Goal: Task Accomplishment & Management: Complete application form

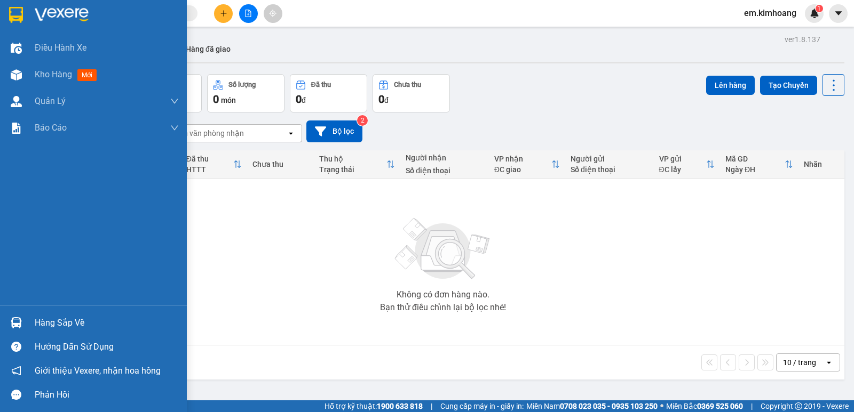
click at [45, 325] on div "Hàng sắp về" at bounding box center [107, 323] width 144 height 16
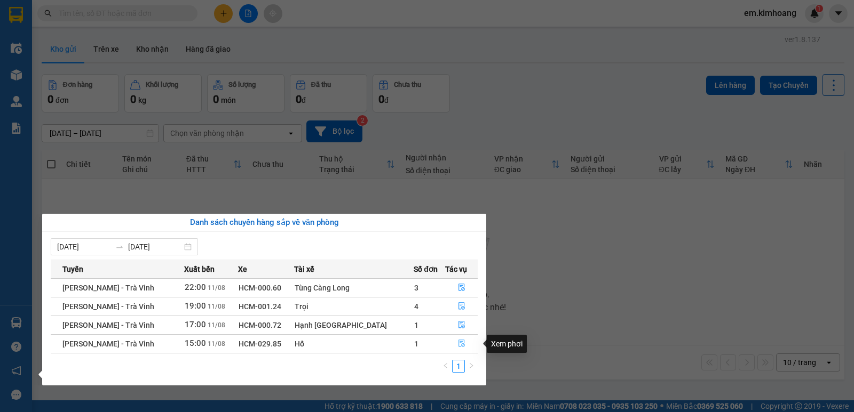
click at [459, 344] on icon "file-done" at bounding box center [461, 343] width 6 height 7
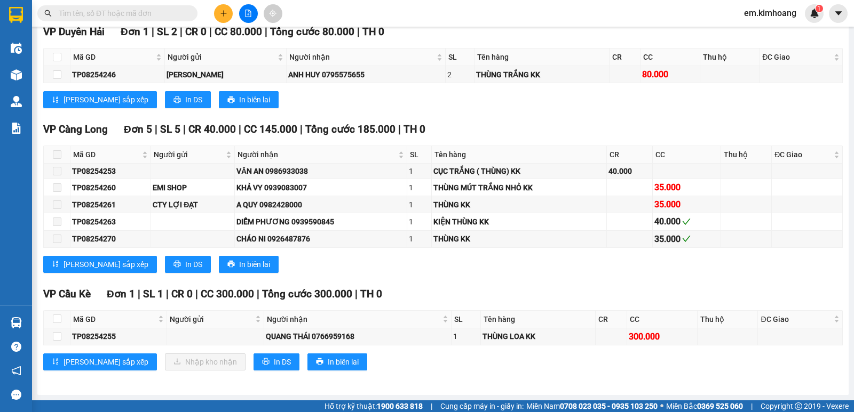
scroll to position [836, 0]
click at [56, 337] on input "checkbox" at bounding box center [57, 336] width 9 height 9
checkbox input "true"
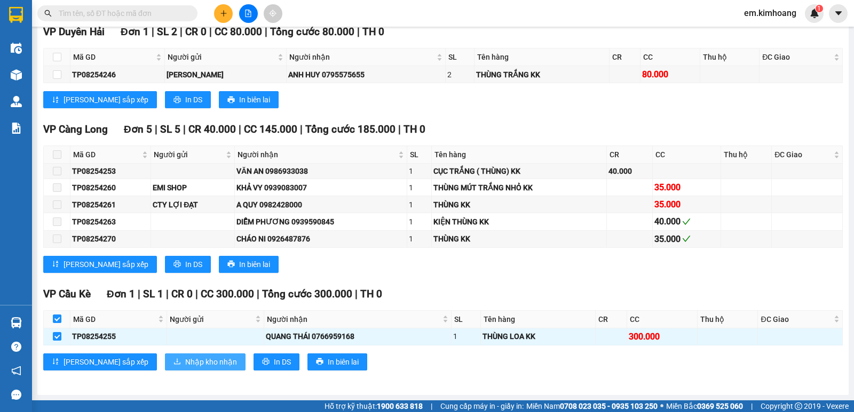
click at [185, 362] on span "Nhập kho nhận" at bounding box center [211, 362] width 52 height 12
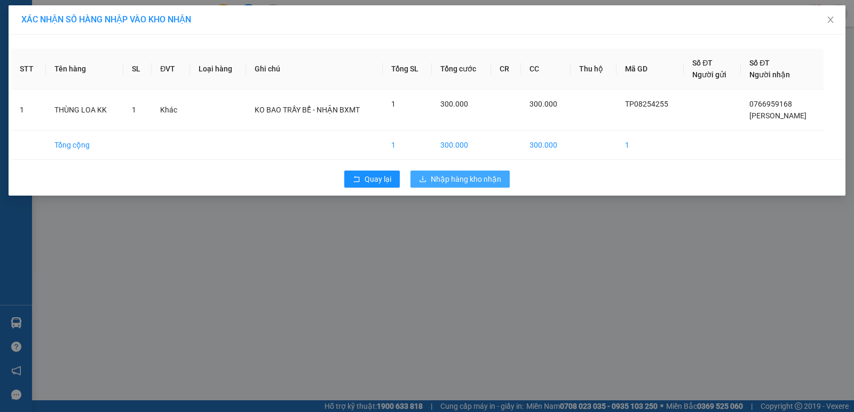
click at [437, 185] on span "Nhập hàng kho nhận" at bounding box center [465, 179] width 70 height 12
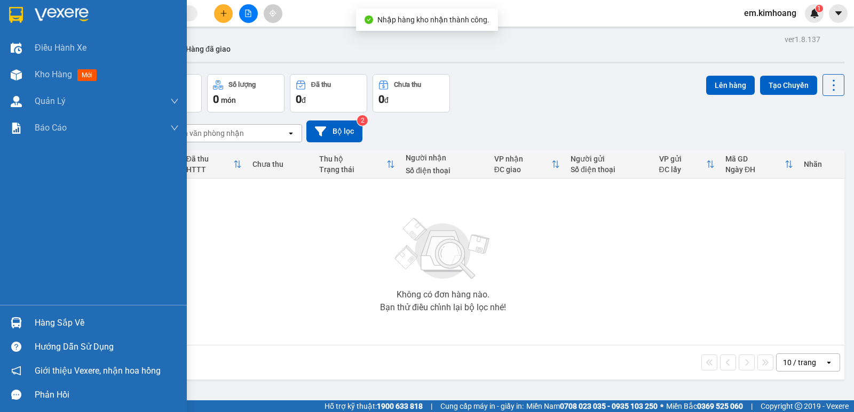
click at [78, 319] on div "Hàng sắp về" at bounding box center [107, 323] width 144 height 16
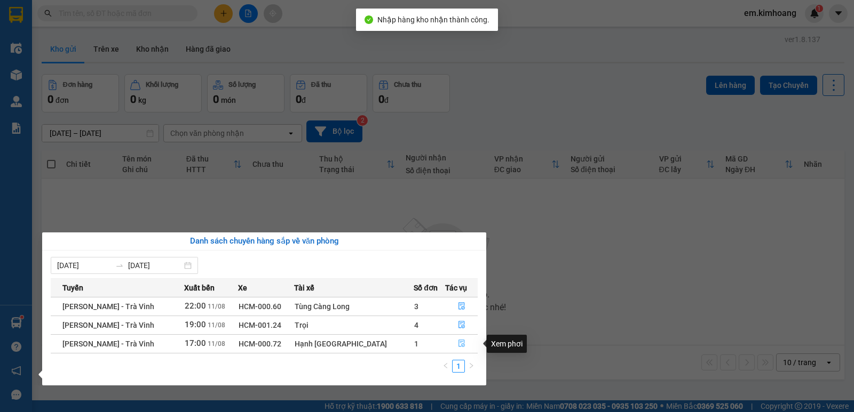
click at [464, 341] on button "button" at bounding box center [461, 344] width 32 height 17
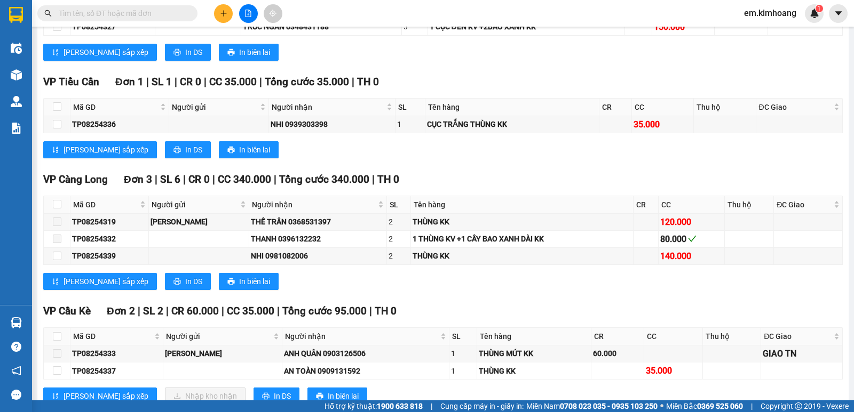
scroll to position [790, 0]
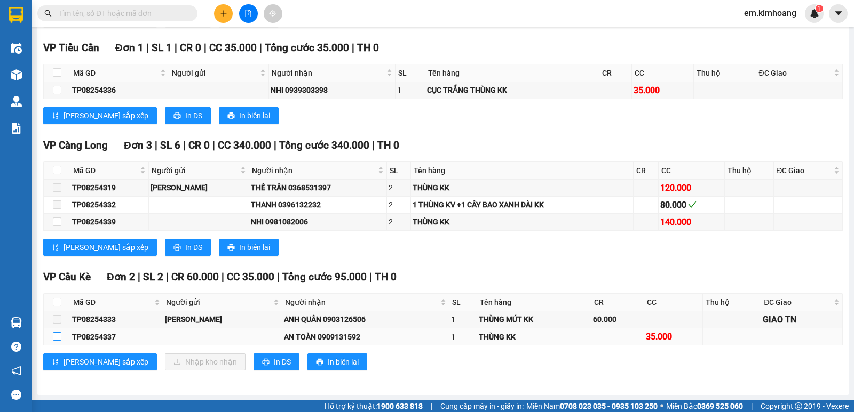
click at [56, 338] on input "checkbox" at bounding box center [57, 336] width 9 height 9
checkbox input "true"
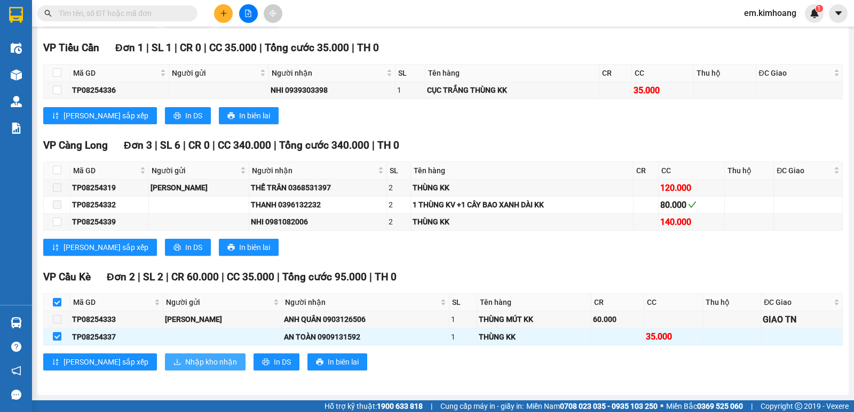
click at [185, 363] on span "Nhập kho nhận" at bounding box center [211, 362] width 52 height 12
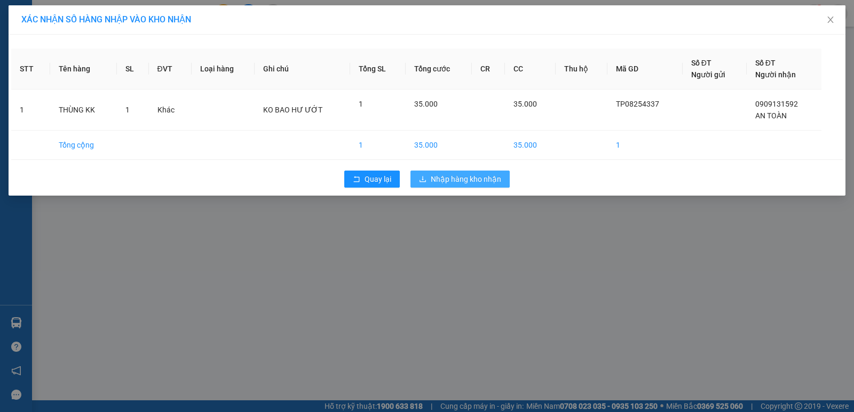
click at [476, 175] on span "Nhập hàng kho nhận" at bounding box center [465, 179] width 70 height 12
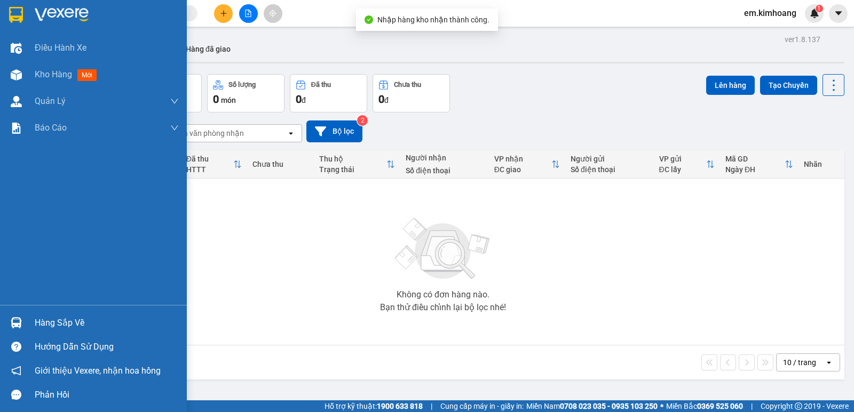
drag, startPoint x: 53, startPoint y: 323, endPoint x: 86, endPoint y: 325, distance: 33.2
click at [54, 323] on div "Hàng sắp về" at bounding box center [107, 323] width 144 height 16
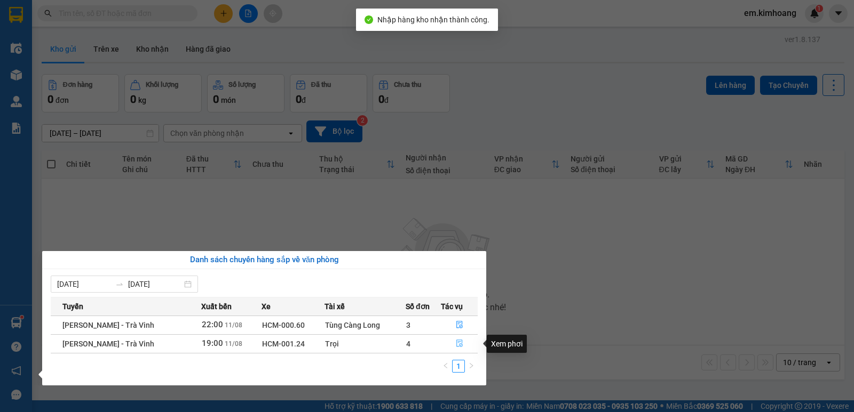
click at [457, 345] on icon "file-done" at bounding box center [459, 343] width 7 height 7
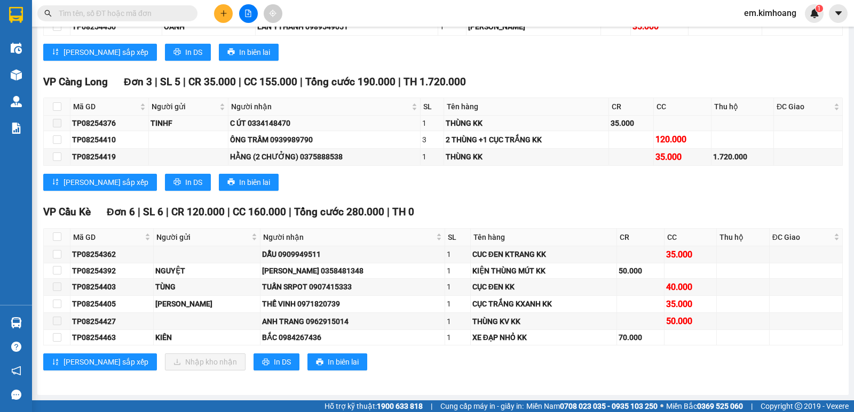
scroll to position [2414, 0]
click at [59, 254] on input "checkbox" at bounding box center [57, 254] width 9 height 9
checkbox input "true"
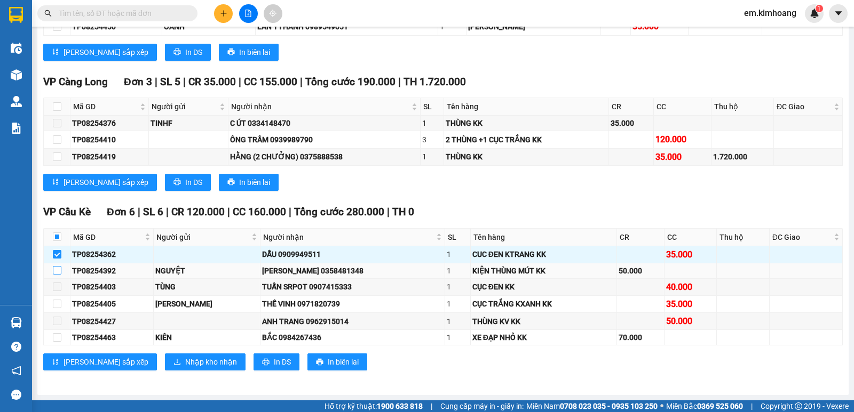
click at [55, 268] on input "checkbox" at bounding box center [57, 270] width 9 height 9
checkbox input "true"
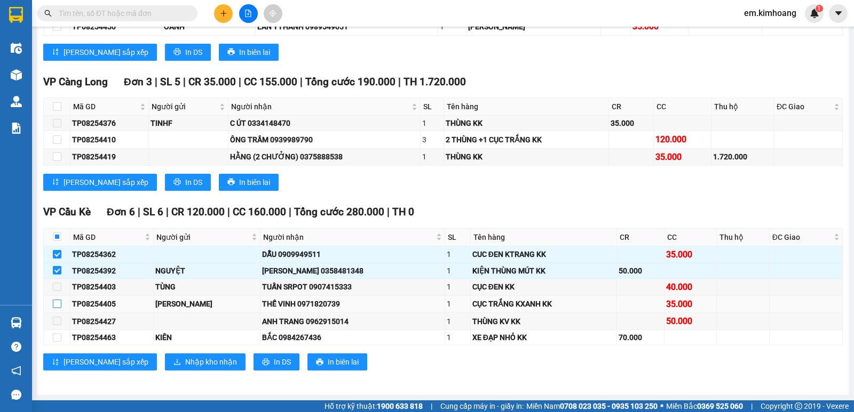
click at [56, 305] on input "checkbox" at bounding box center [57, 304] width 9 height 9
checkbox input "true"
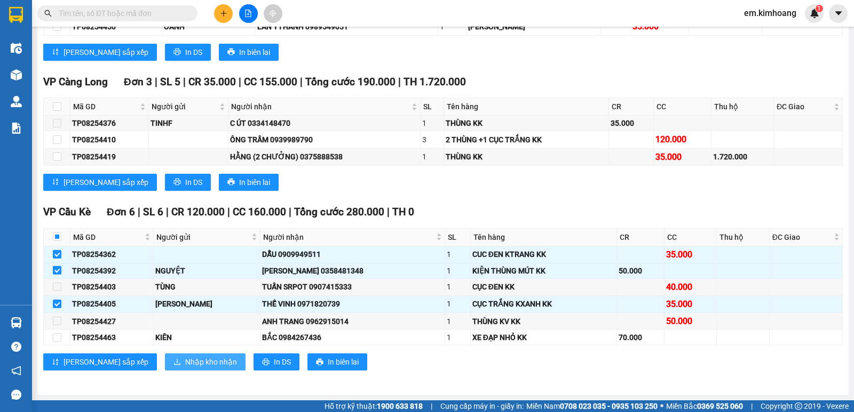
click at [185, 360] on span "Nhập kho nhận" at bounding box center [211, 362] width 52 height 12
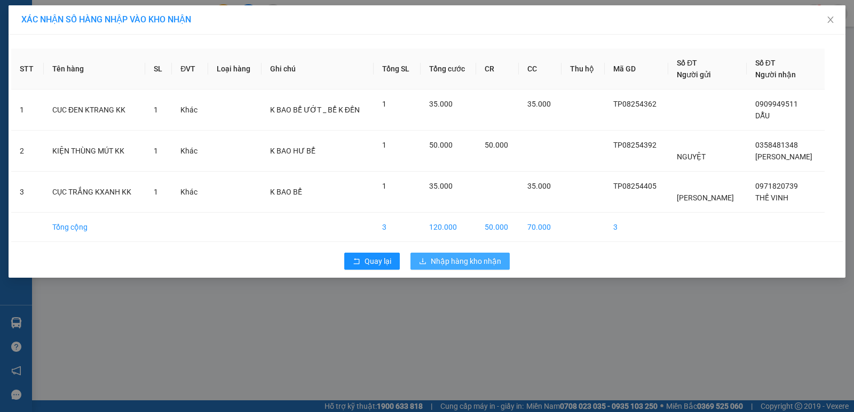
click at [431, 262] on span "Nhập hàng kho nhận" at bounding box center [465, 262] width 70 height 12
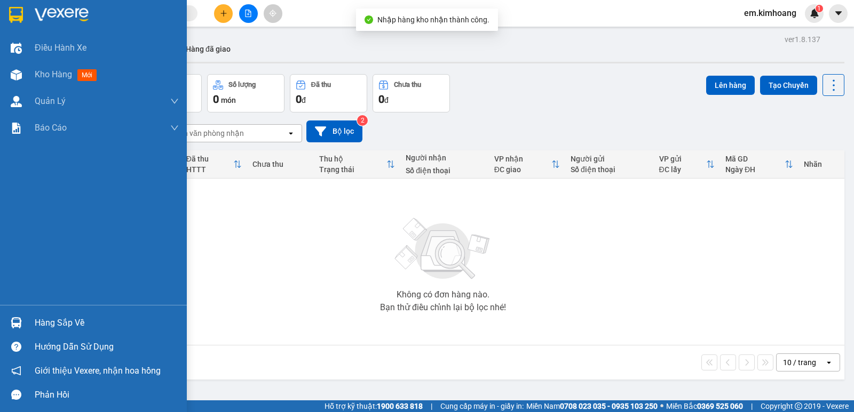
click at [50, 316] on div "Hàng sắp về" at bounding box center [107, 323] width 144 height 16
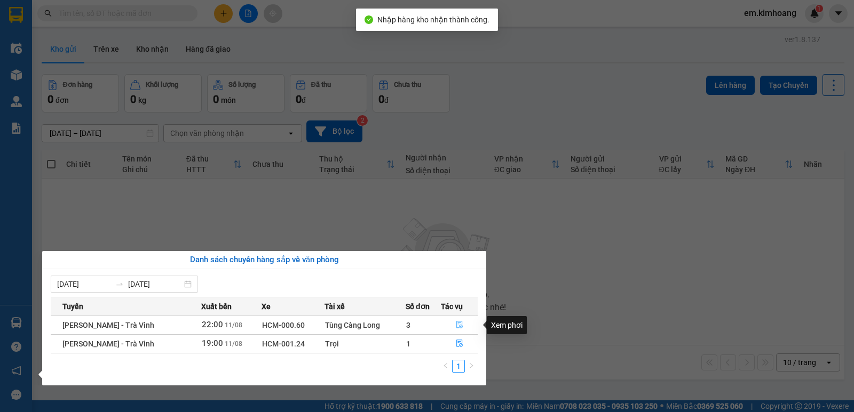
click at [459, 325] on icon "file-done" at bounding box center [459, 325] width 6 height 7
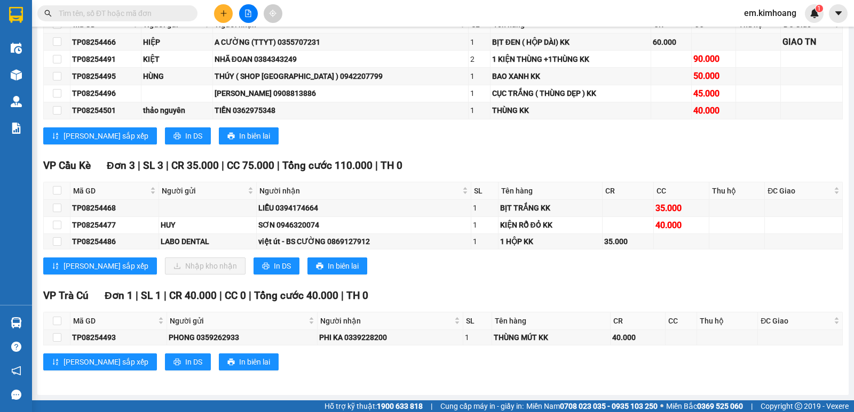
scroll to position [1497, 0]
click at [58, 209] on input "checkbox" at bounding box center [57, 208] width 9 height 9
checkbox input "true"
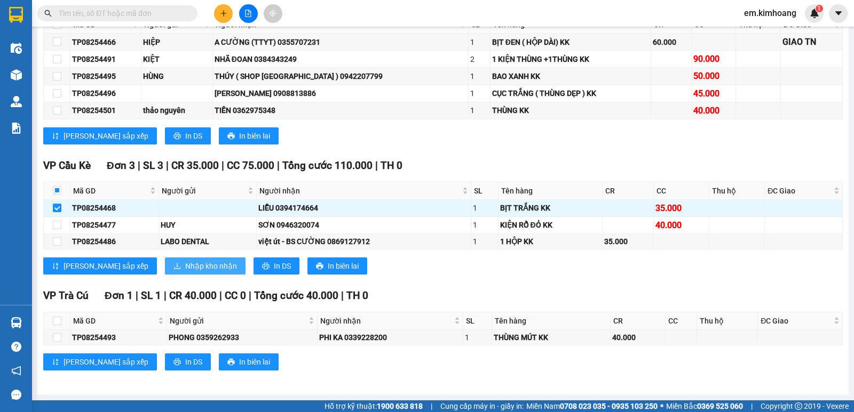
click at [185, 266] on span "Nhập kho nhận" at bounding box center [211, 266] width 52 height 12
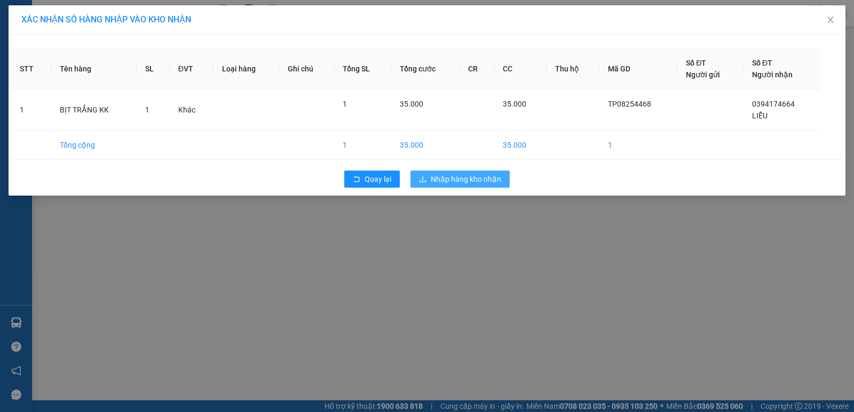
drag, startPoint x: 449, startPoint y: 173, endPoint x: 454, endPoint y: 180, distance: 8.7
click at [450, 173] on span "Nhập hàng kho nhận" at bounding box center [465, 179] width 70 height 12
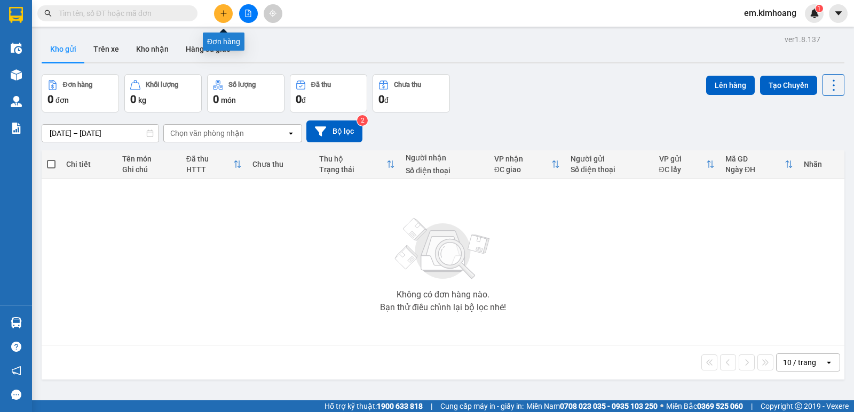
click at [230, 14] on button at bounding box center [223, 13] width 19 height 19
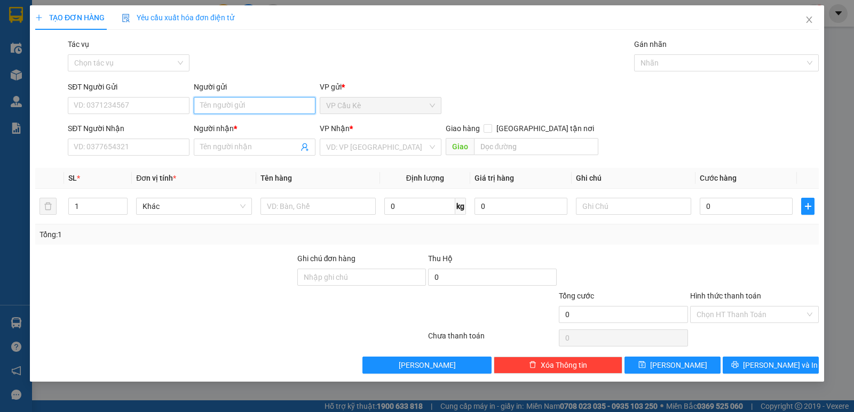
click at [258, 106] on input "Người gửi" at bounding box center [255, 105] width 122 height 17
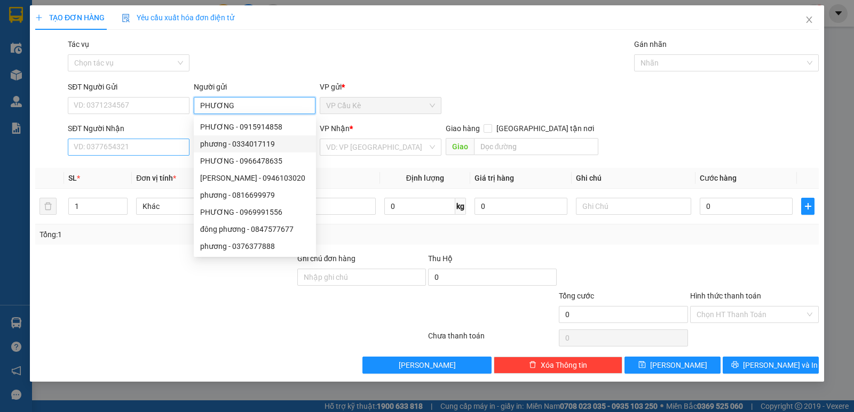
type input "PHƯƠNG"
click at [147, 152] on input "SĐT Người Nhận" at bounding box center [129, 147] width 122 height 17
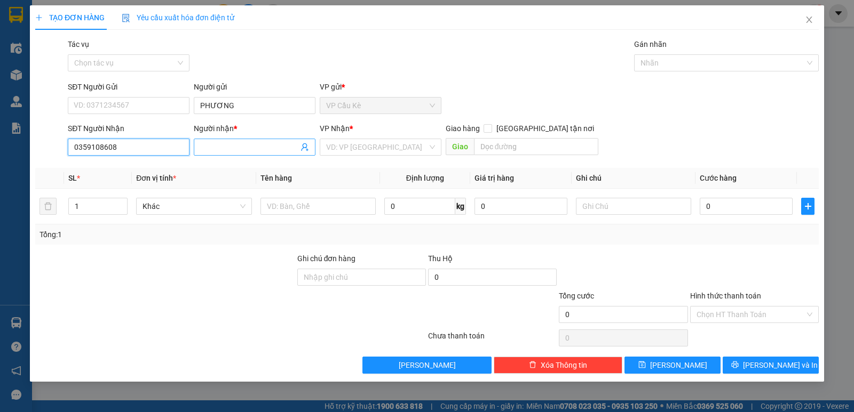
type input "0359108608"
click at [252, 142] on input "Người nhận *" at bounding box center [249, 147] width 98 height 12
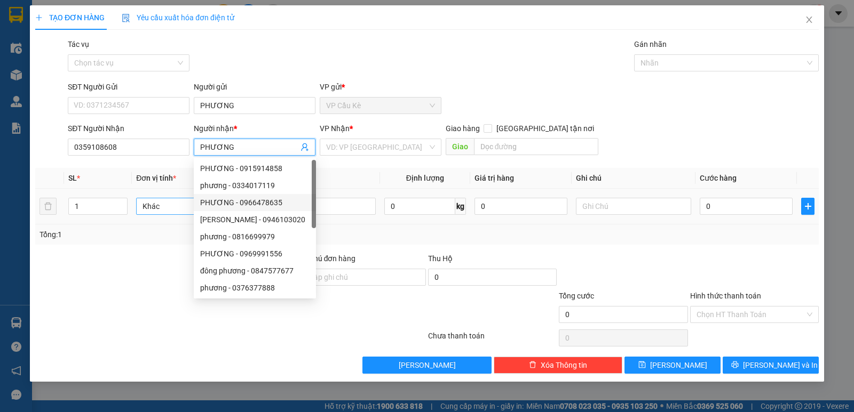
click at [154, 205] on span "Khác" at bounding box center [193, 206] width 102 height 16
type input "PHƯƠNG"
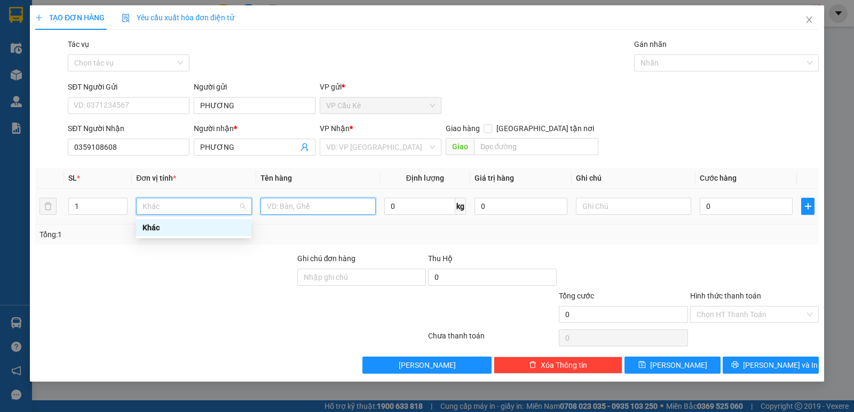
click at [291, 208] on input "text" at bounding box center [317, 206] width 115 height 17
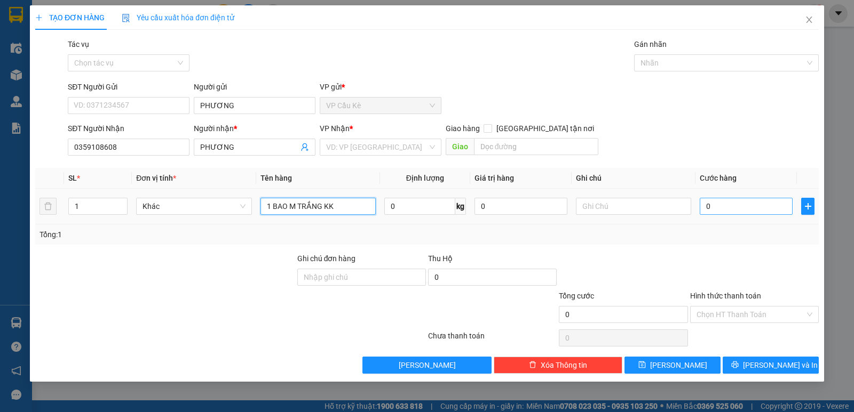
type input "1 BAO M TRẮNG KK"
click at [754, 202] on input "0" at bounding box center [745, 206] width 93 height 17
type input "4"
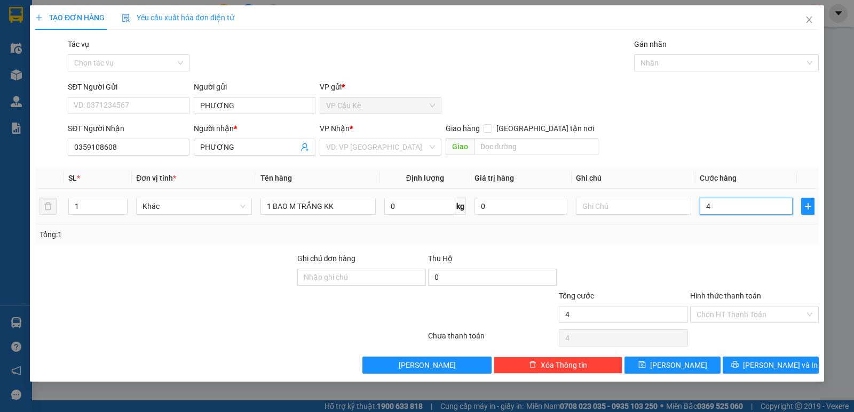
type input "40"
type input "40.000"
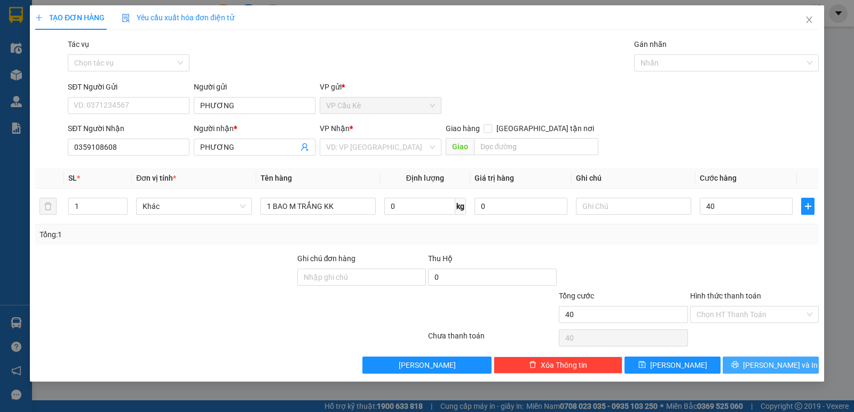
type input "40.000"
click at [738, 368] on icon "printer" at bounding box center [734, 364] width 7 height 7
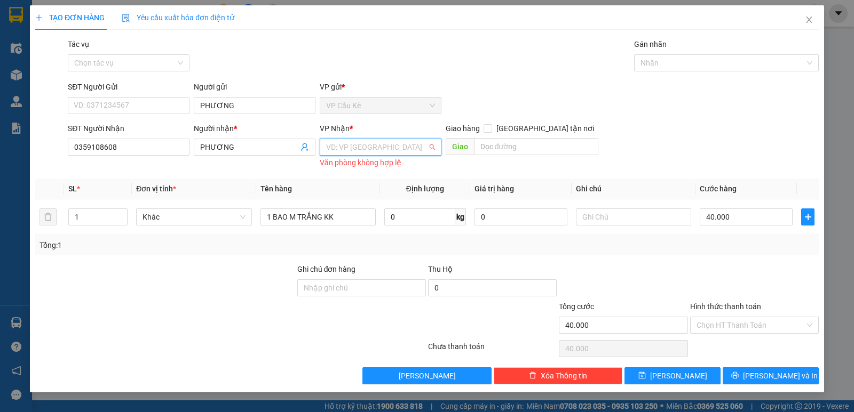
click at [390, 145] on input "search" at bounding box center [376, 147] width 101 height 16
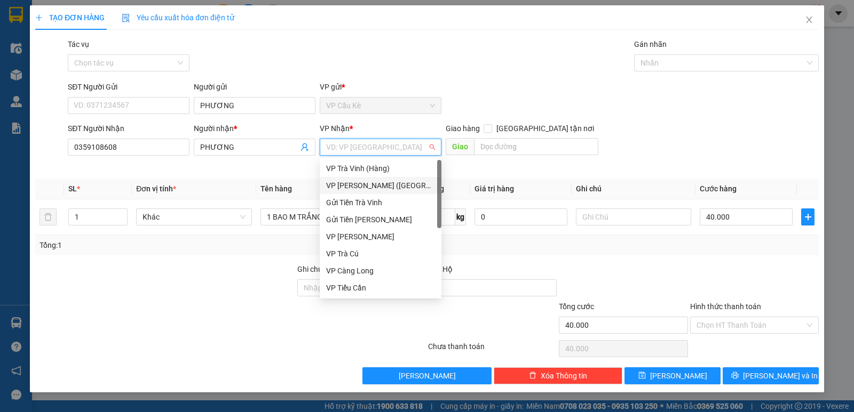
click at [397, 186] on div "VP [PERSON_NAME] ([GEOGRAPHIC_DATA])" at bounding box center [380, 186] width 109 height 12
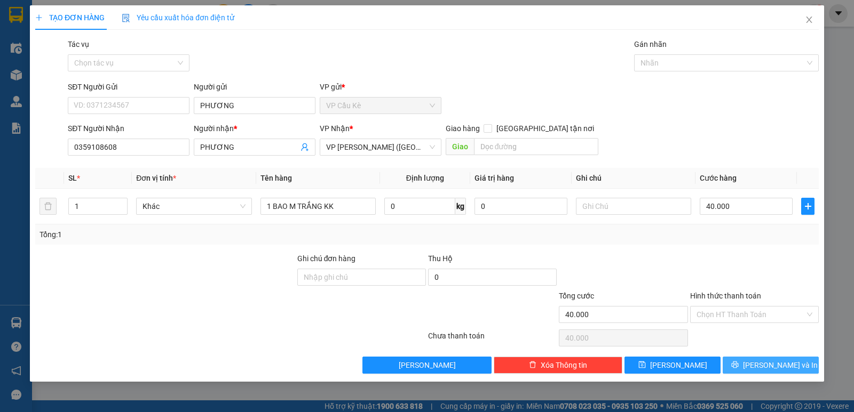
click at [773, 363] on span "[PERSON_NAME] và In" at bounding box center [780, 366] width 75 height 12
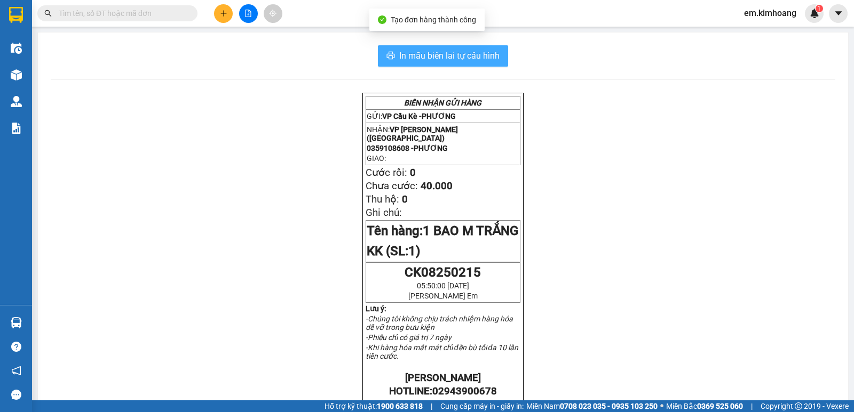
click at [466, 49] on button "In mẫu biên lai tự cấu hình" at bounding box center [443, 55] width 130 height 21
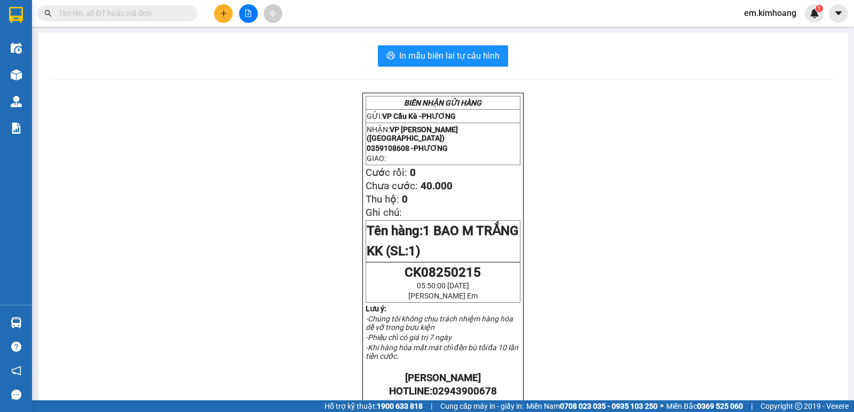
click at [576, 296] on div "BIÊN NHẬN GỬI HÀNG GỬI: VP Cầu Kè - PHƯƠNG NHẬN: VP [PERSON_NAME] (Hàng) 035910…" at bounding box center [443, 396] width 784 height 607
drag, startPoint x: 567, startPoint y: 297, endPoint x: 548, endPoint y: 306, distance: 21.5
click at [566, 300] on div "BIÊN NHẬN GỬI HÀNG GỬI: VP Cầu Kè - PHƯƠNG NHẬN: VP [PERSON_NAME] (Hàng) 035910…" at bounding box center [443, 396] width 784 height 607
click at [607, 321] on div "BIÊN NHẬN GỬI HÀNG GỬI: VP Cầu Kè - PHƯƠNG NHẬN: VP [PERSON_NAME] (Hàng) 035910…" at bounding box center [443, 396] width 784 height 607
drag, startPoint x: 605, startPoint y: 320, endPoint x: 619, endPoint y: 315, distance: 14.5
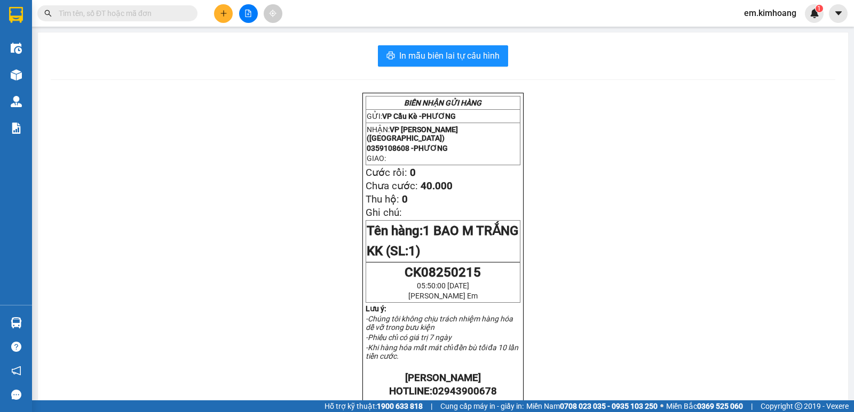
click at [607, 319] on div "BIÊN NHẬN GỬI HÀNG GỬI: VP Cầu Kè - PHƯƠNG NHẬN: VP [PERSON_NAME] (Hàng) 035910…" at bounding box center [443, 396] width 784 height 607
click at [713, 341] on div "BIÊN NHẬN GỬI HÀNG GỬI: VP Cầu Kè - PHƯƠNG NHẬN: VP [PERSON_NAME] (Hàng) 035910…" at bounding box center [443, 396] width 784 height 607
drag, startPoint x: 712, startPoint y: 338, endPoint x: 702, endPoint y: 347, distance: 13.2
click at [712, 340] on div "BIÊN NHẬN GỬI HÀNG GỬI: VP Cầu Kè - PHƯƠNG NHẬN: VP [PERSON_NAME] (Hàng) 035910…" at bounding box center [443, 396] width 784 height 607
click at [649, 355] on div "BIÊN NHẬN GỬI HÀNG GỬI: VP Cầu Kè - PHƯƠNG NHẬN: VP [PERSON_NAME] (Hàng) 035910…" at bounding box center [443, 396] width 784 height 607
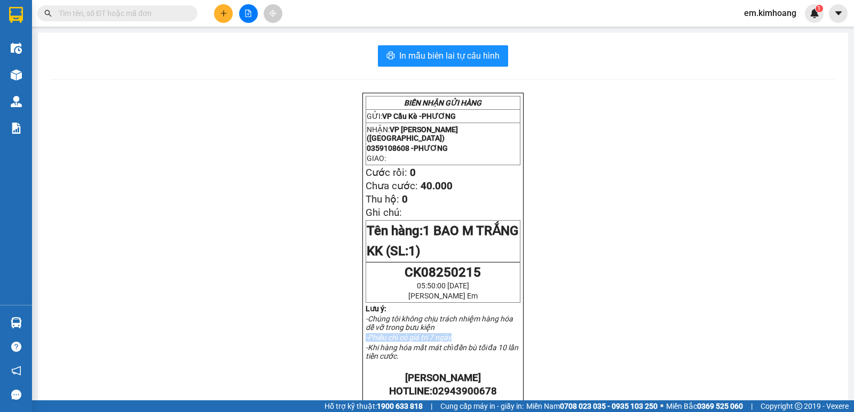
click at [665, 347] on div "BIÊN NHẬN GỬI HÀNG GỬI: VP Cầu Kè - PHƯƠNG NHẬN: VP [PERSON_NAME] (Hàng) 035910…" at bounding box center [443, 396] width 784 height 607
click at [222, 14] on icon "plus" at bounding box center [223, 13] width 7 height 7
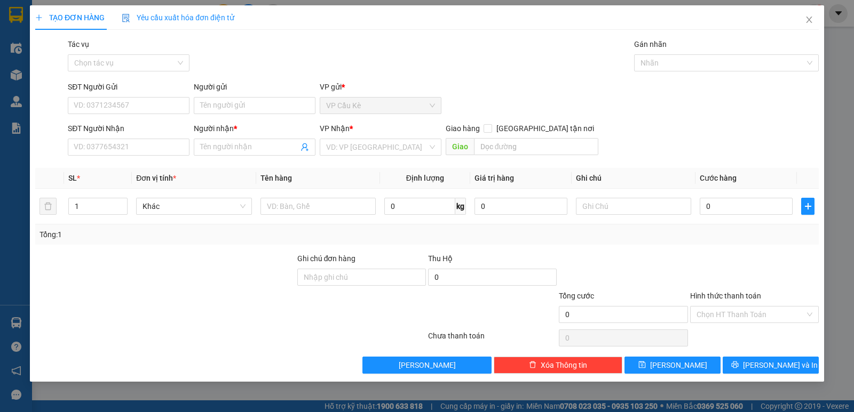
click at [273, 94] on div "Người gửi" at bounding box center [255, 89] width 122 height 16
click at [252, 105] on input "Người gửi" at bounding box center [255, 105] width 122 height 17
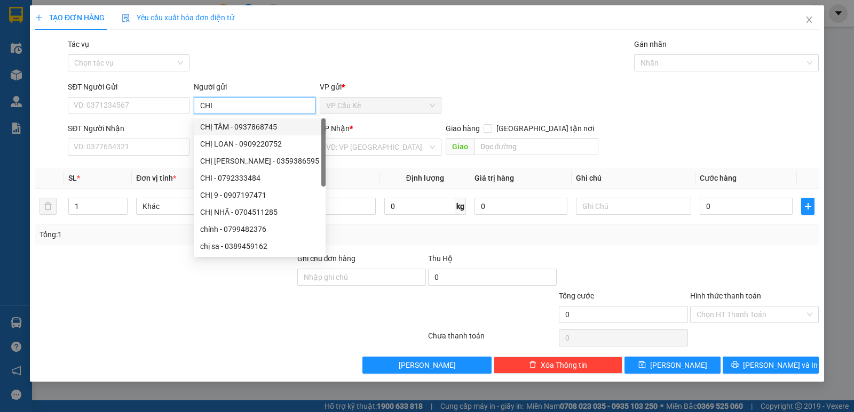
type input "CHI"
drag, startPoint x: 149, startPoint y: 118, endPoint x: 166, endPoint y: 133, distance: 23.4
click at [151, 123] on form "SĐT Người Gửi VD: 0371234567 Người gửi CHI VP gửi * VP Cầu [PERSON_NAME] Người …" at bounding box center [426, 120] width 783 height 79
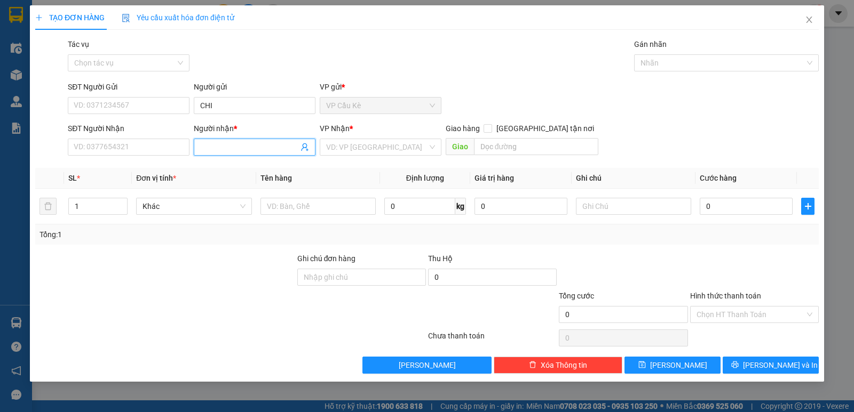
click at [227, 148] on input "Người nhận *" at bounding box center [249, 147] width 98 height 12
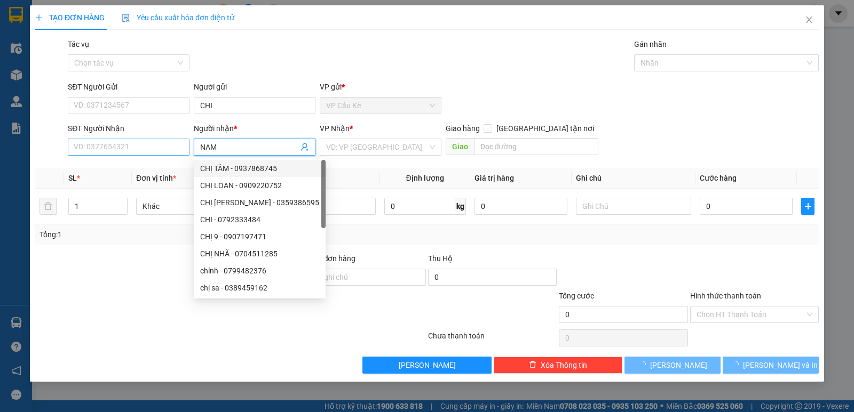
type input "NAM"
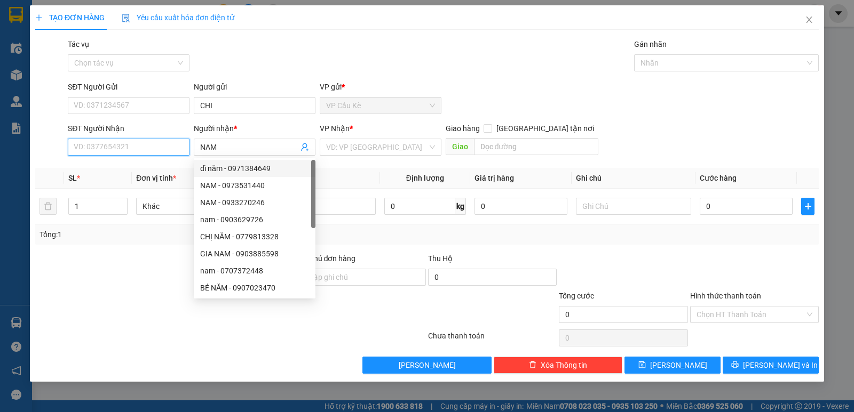
click at [133, 151] on input "SĐT Người Nhận" at bounding box center [129, 147] width 122 height 17
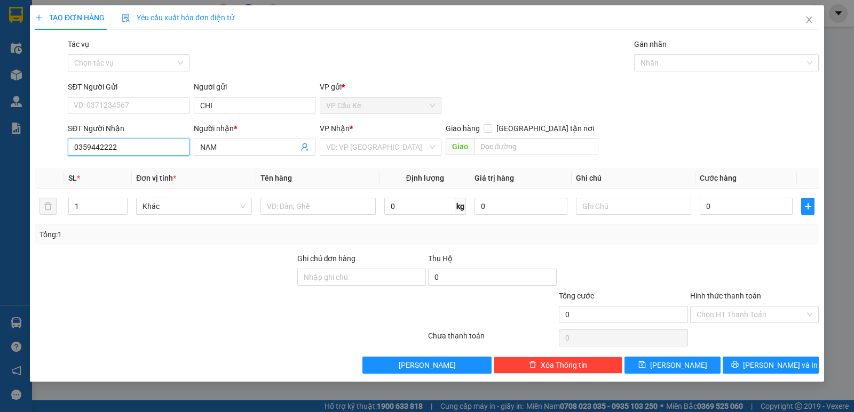
click at [157, 150] on input "0359442222" at bounding box center [129, 147] width 122 height 17
type input "0359442222"
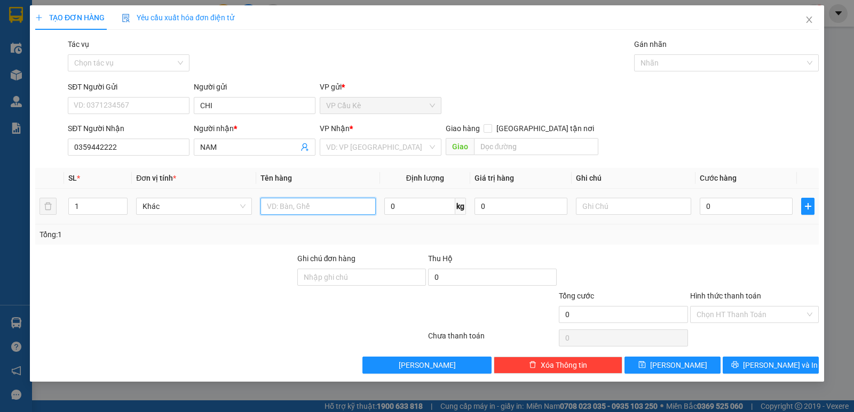
click at [285, 201] on input "text" at bounding box center [317, 206] width 115 height 17
type input "1 THÙNG GIẤY KK"
click at [741, 211] on input "0" at bounding box center [745, 206] width 93 height 17
type input "3"
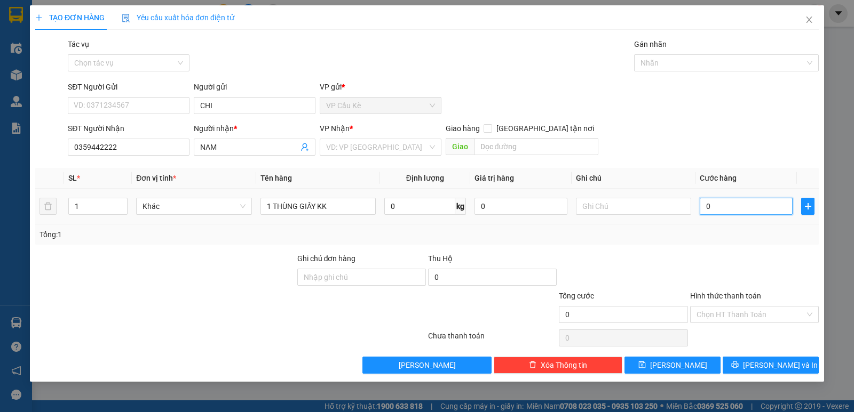
type input "3"
type input "30"
type input "30.000"
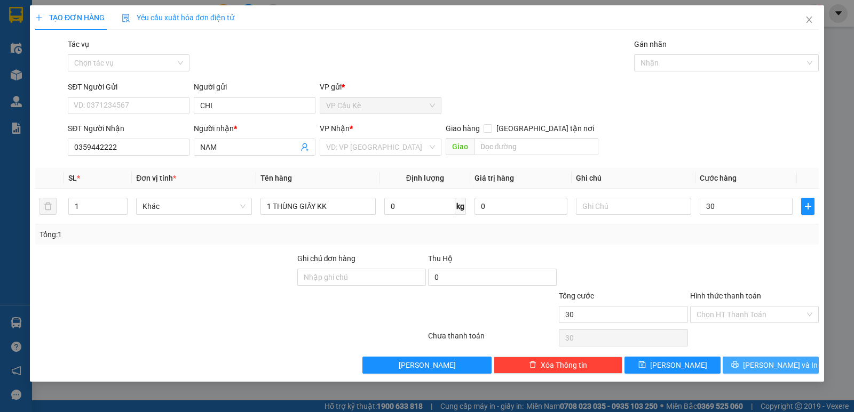
type input "30.000"
click at [761, 365] on span "[PERSON_NAME] và In" at bounding box center [780, 366] width 75 height 12
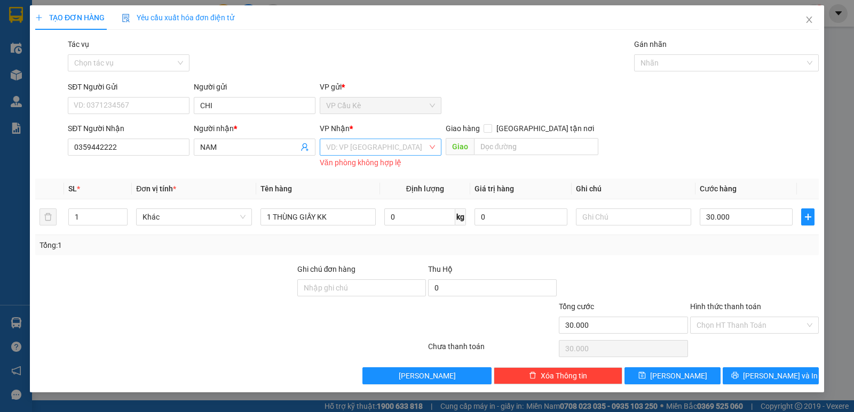
click at [350, 150] on input "search" at bounding box center [376, 147] width 101 height 16
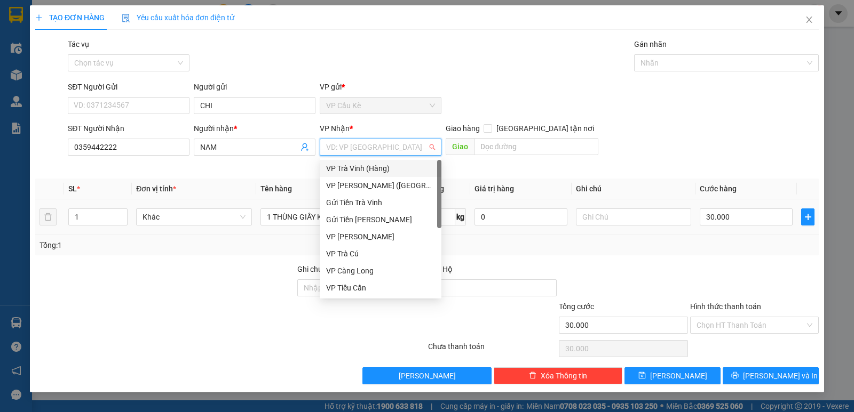
drag, startPoint x: 374, startPoint y: 169, endPoint x: 396, endPoint y: 201, distance: 39.1
click at [376, 170] on div "VP Trà Vinh (Hàng)" at bounding box center [380, 169] width 109 height 12
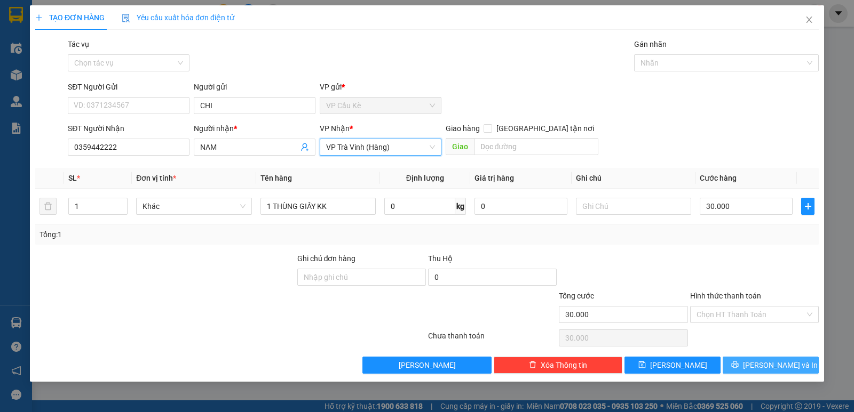
click at [767, 361] on span "[PERSON_NAME] và In" at bounding box center [780, 366] width 75 height 12
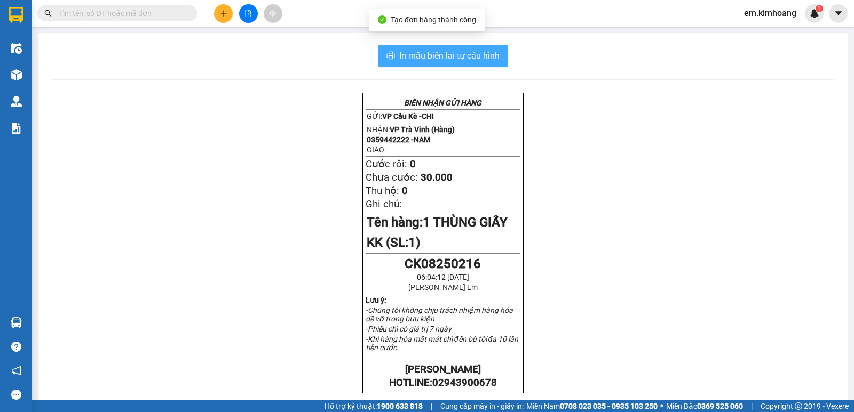
click at [488, 49] on button "In mẫu biên lai tự cấu hình" at bounding box center [443, 55] width 130 height 21
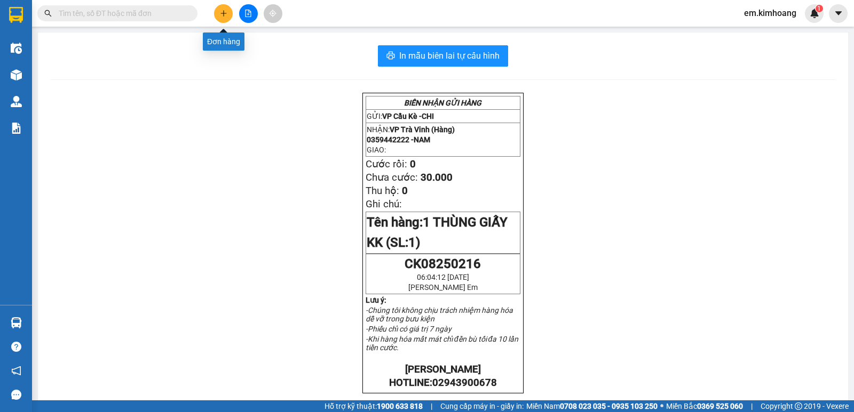
click at [225, 14] on icon "plus" at bounding box center [223, 13] width 7 height 7
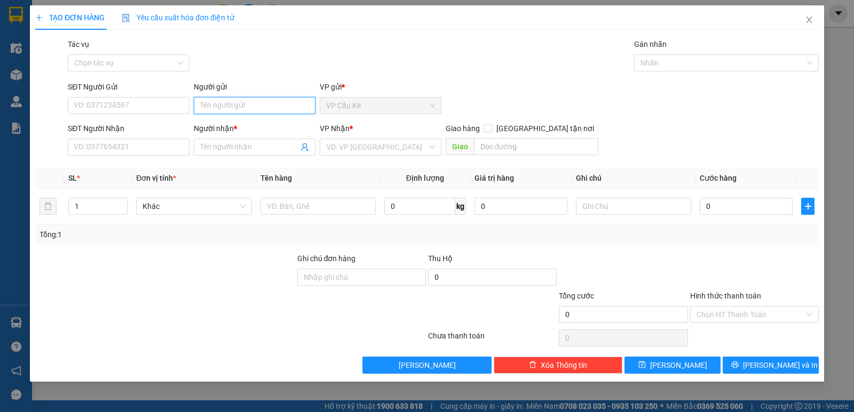
click at [252, 106] on input "Người gửi" at bounding box center [255, 105] width 122 height 17
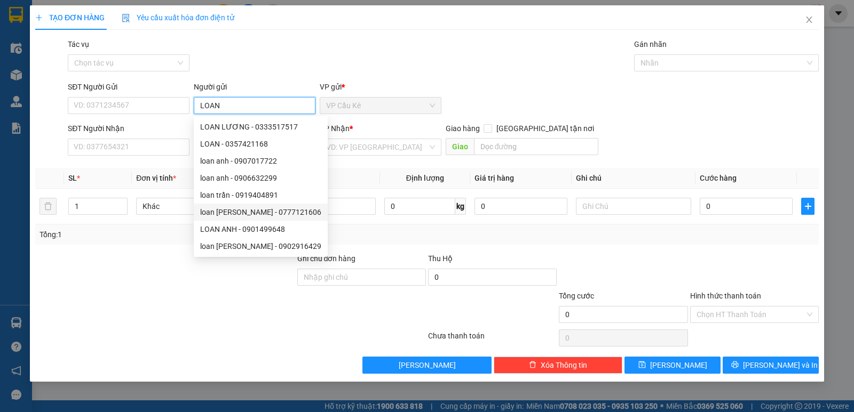
type input "LOAN"
click at [150, 127] on div "SĐT Người Nhận" at bounding box center [129, 129] width 122 height 12
click at [150, 139] on input "SĐT Người Nhận" at bounding box center [129, 147] width 122 height 17
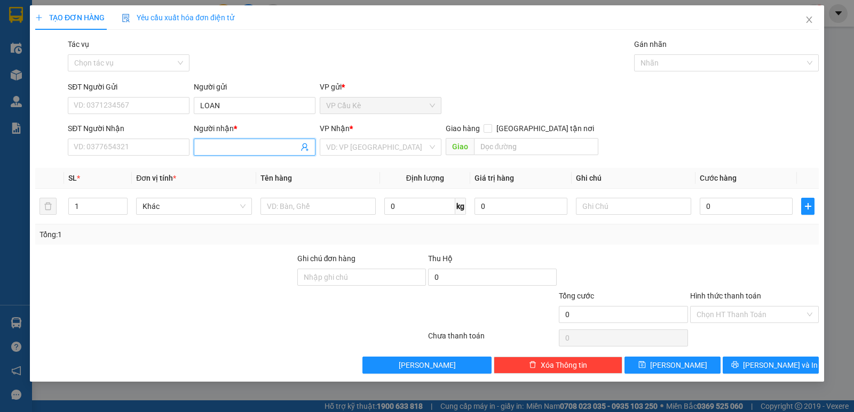
click at [216, 143] on input "Người nhận *" at bounding box center [249, 147] width 98 height 12
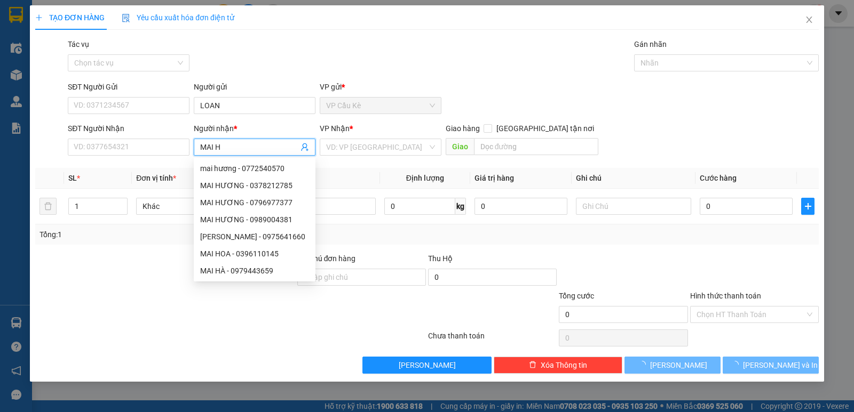
type input "[PERSON_NAME]"
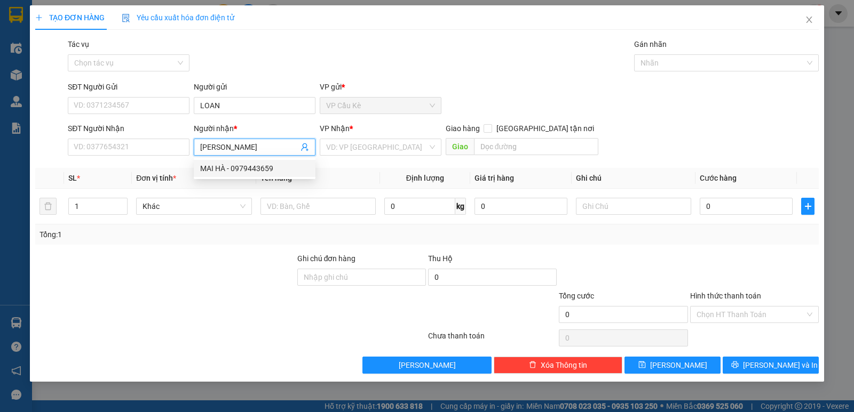
click at [283, 175] on div "MAI HÀ - 0979443659" at bounding box center [255, 168] width 122 height 17
type input "0979443659"
type input "[PERSON_NAME]"
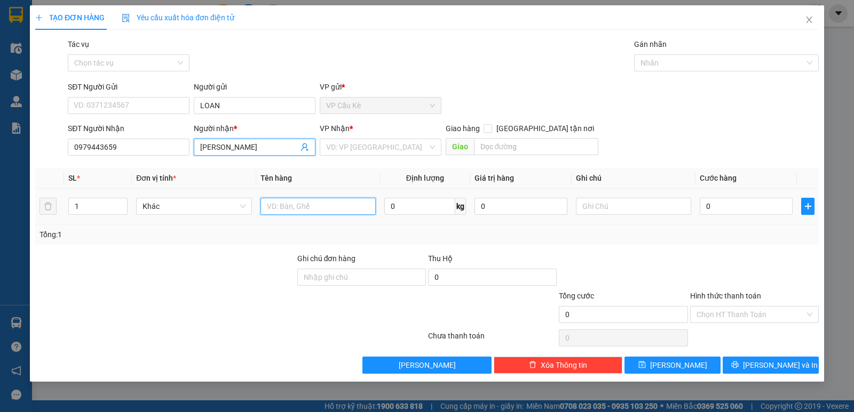
click at [294, 210] on input "text" at bounding box center [317, 206] width 115 height 17
type input "1 KHÚC BAO M VÀNG KK"
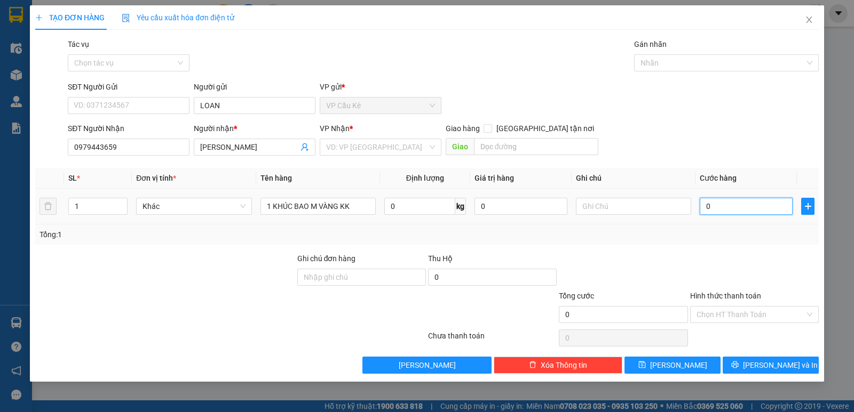
click at [735, 207] on input "0" at bounding box center [745, 206] width 93 height 17
type input "3"
type input "30"
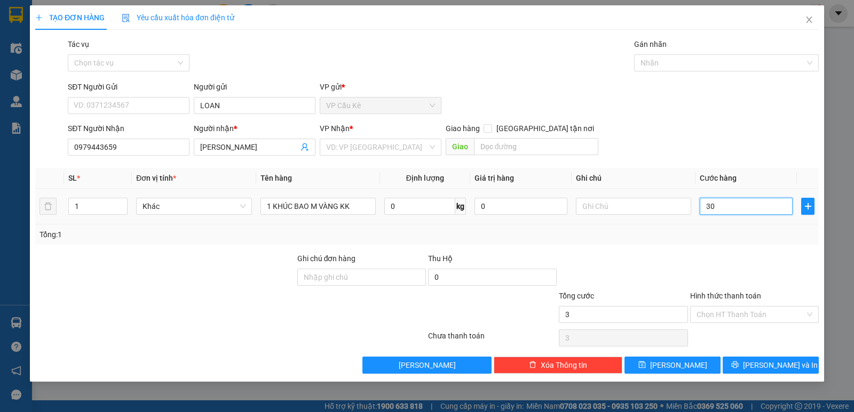
type input "30"
type input "30.000"
click at [721, 311] on input "Hình thức thanh toán" at bounding box center [750, 315] width 108 height 16
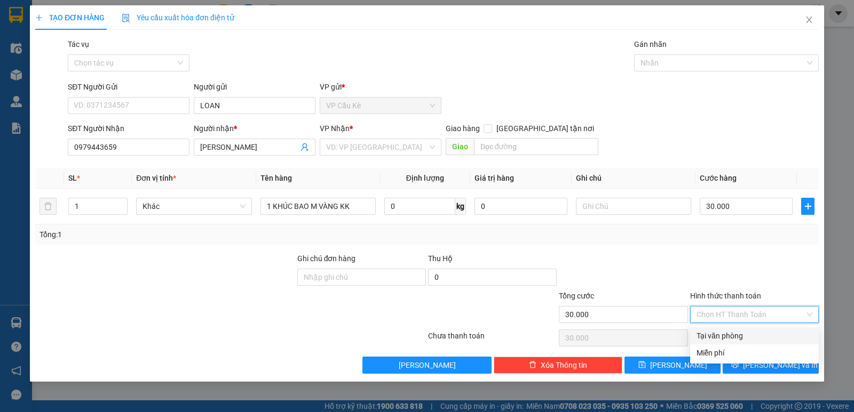
click at [757, 334] on div "Tại văn phòng" at bounding box center [754, 336] width 116 height 12
type input "0"
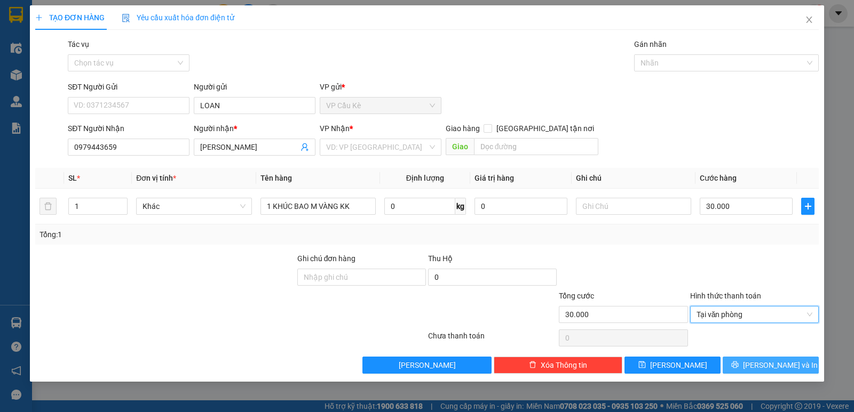
click at [762, 370] on span "[PERSON_NAME] và In" at bounding box center [780, 366] width 75 height 12
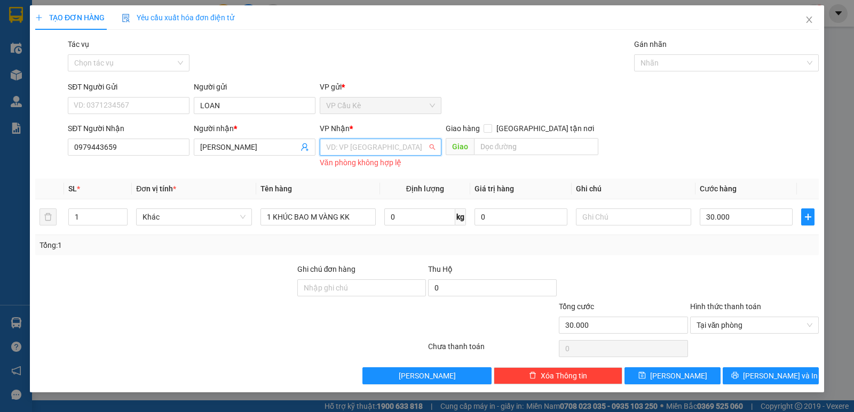
click at [360, 150] on input "search" at bounding box center [376, 147] width 101 height 16
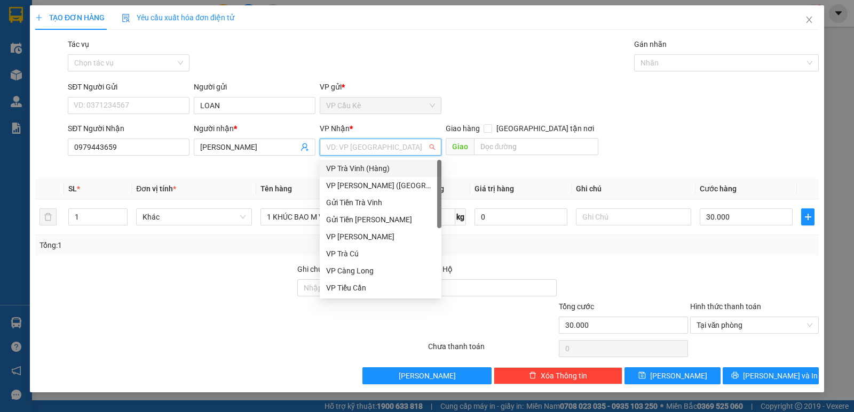
drag, startPoint x: 387, startPoint y: 161, endPoint x: 399, endPoint y: 169, distance: 13.9
click at [388, 161] on div "VP Trà Vinh (Hàng)" at bounding box center [381, 168] width 122 height 17
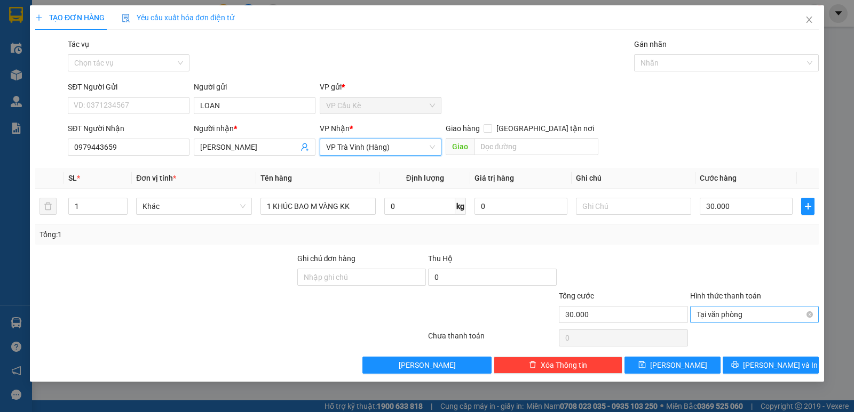
click at [766, 314] on span "Tại văn phòng" at bounding box center [754, 315] width 116 height 16
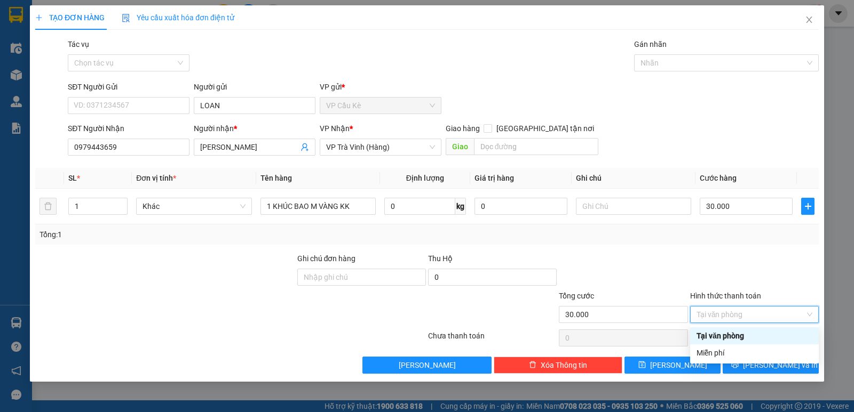
click at [771, 333] on div "Tại văn phòng" at bounding box center [754, 336] width 116 height 12
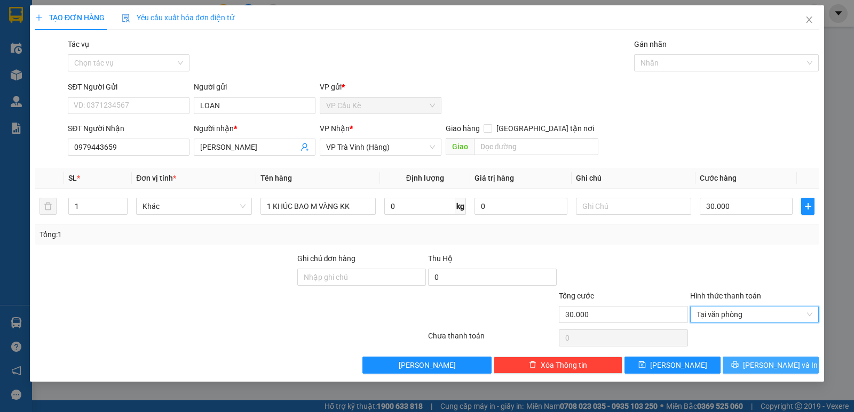
drag, startPoint x: 762, startPoint y: 362, endPoint x: 654, endPoint y: 334, distance: 111.3
click at [761, 362] on span "[PERSON_NAME] và In" at bounding box center [780, 366] width 75 height 12
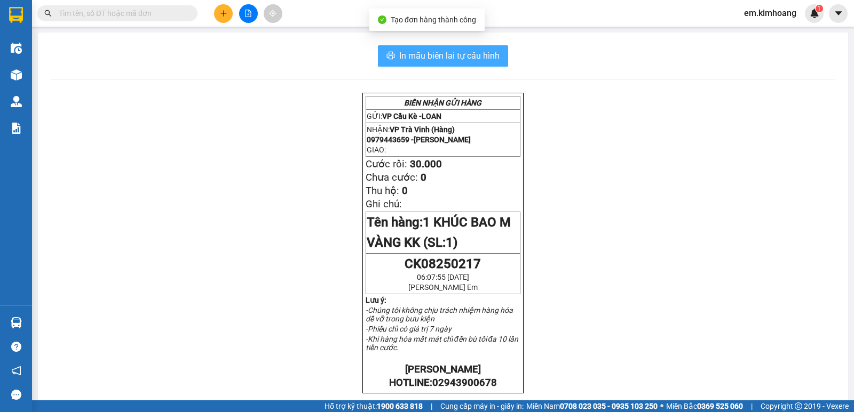
drag, startPoint x: 404, startPoint y: 54, endPoint x: 412, endPoint y: 146, distance: 92.7
click at [407, 65] on button "In mẫu biên lai tự cấu hình" at bounding box center [443, 55] width 130 height 21
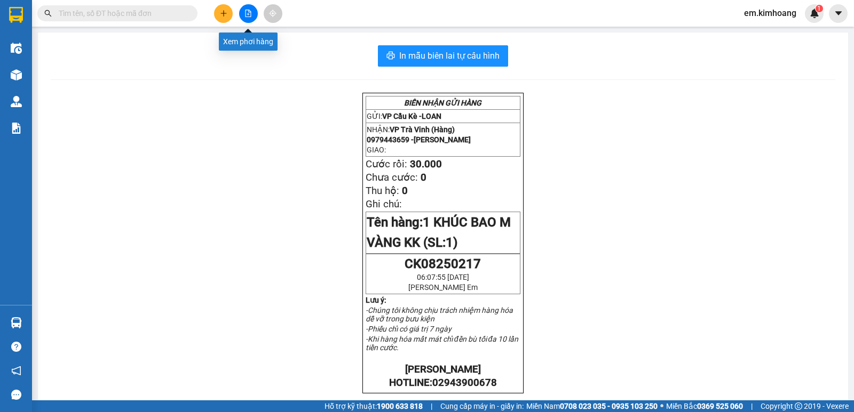
click at [244, 7] on button at bounding box center [248, 13] width 19 height 19
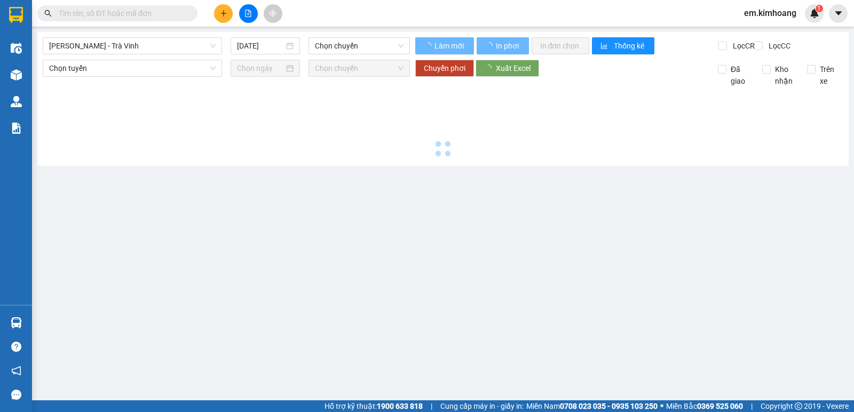
type input "[DATE]"
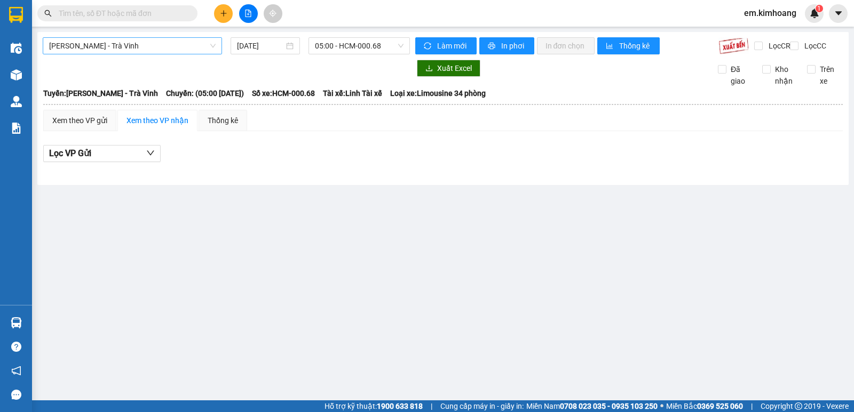
drag, startPoint x: 164, startPoint y: 41, endPoint x: 164, endPoint y: 47, distance: 5.9
click at [164, 42] on span "[PERSON_NAME] - Trà Vinh" at bounding box center [132, 46] width 166 height 16
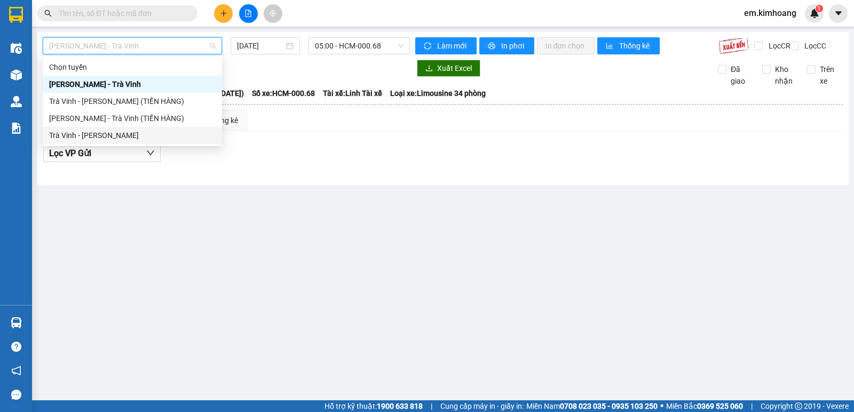
click at [180, 133] on div "Trà Vinh - [PERSON_NAME]" at bounding box center [132, 136] width 166 height 12
type input "[DATE]"
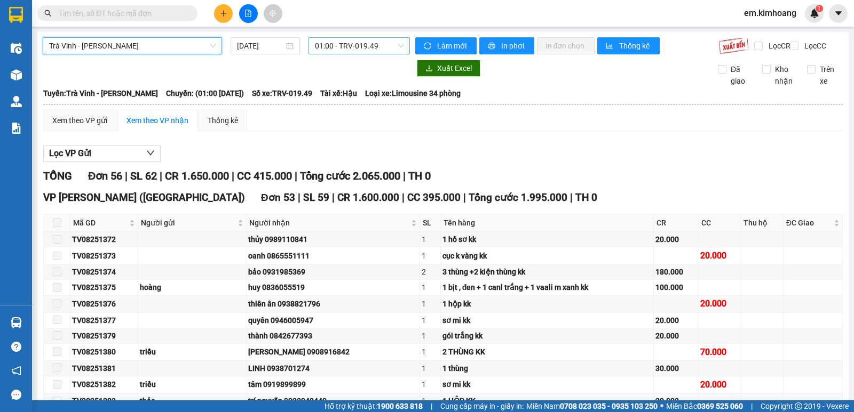
click at [328, 49] on span "01:00 - TRV-019.49" at bounding box center [359, 46] width 88 height 16
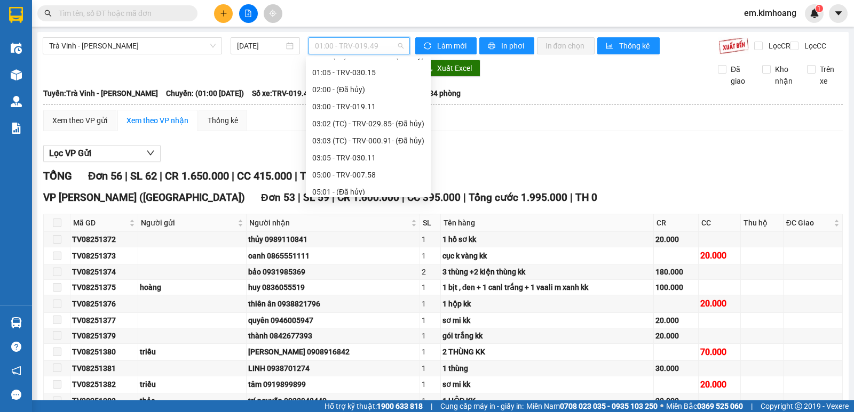
scroll to position [53, 0]
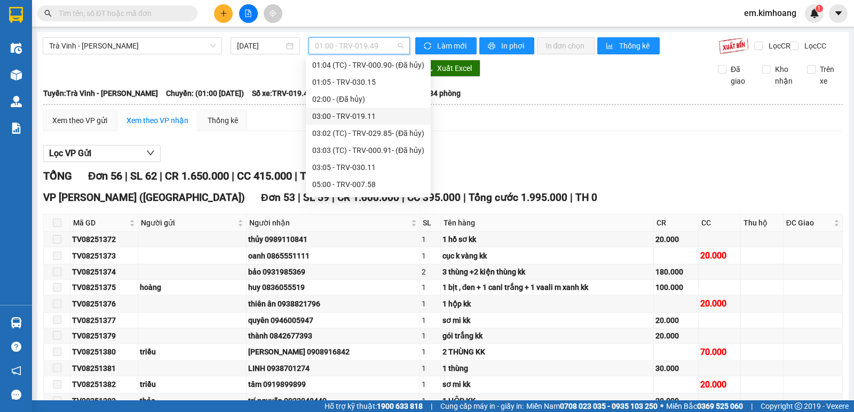
click at [331, 118] on div "03:00 - TRV-019.11" at bounding box center [368, 116] width 112 height 12
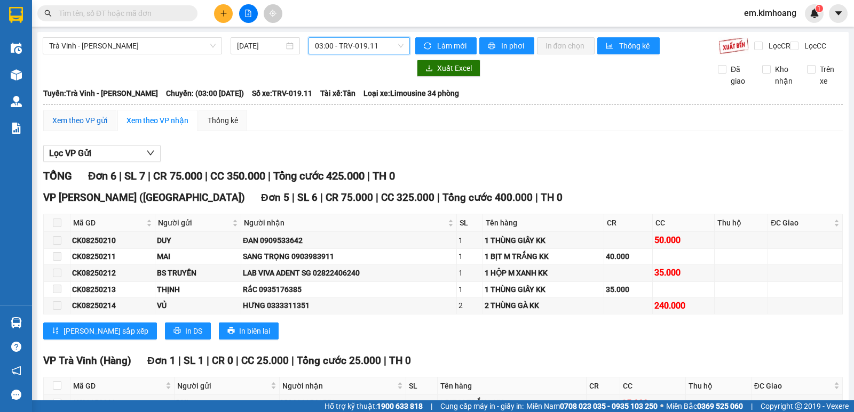
click at [99, 126] on div "Xem theo VP gửi" at bounding box center [79, 121] width 55 height 12
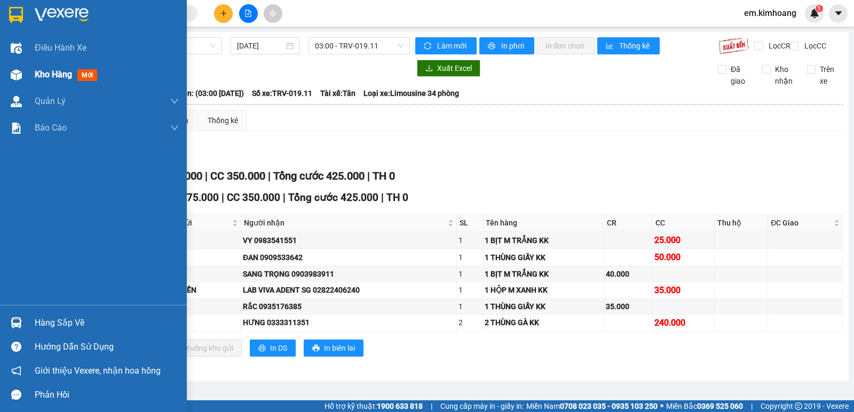
click at [49, 73] on span "Kho hàng" at bounding box center [53, 74] width 37 height 10
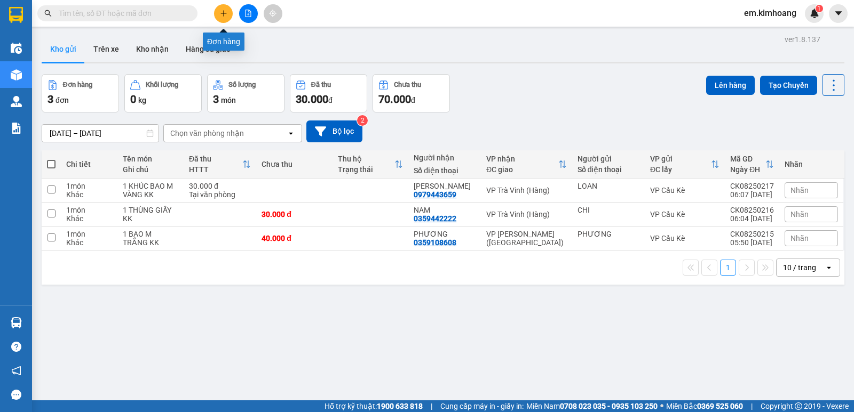
click at [230, 12] on button at bounding box center [223, 13] width 19 height 19
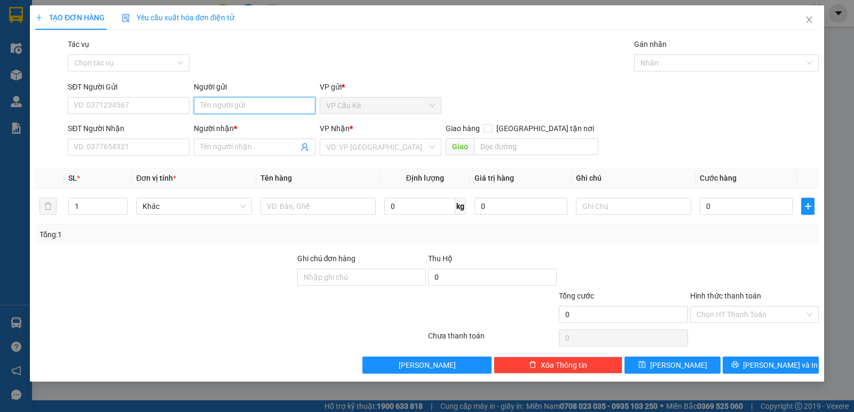
click at [258, 110] on input "Người gửi" at bounding box center [255, 105] width 122 height 17
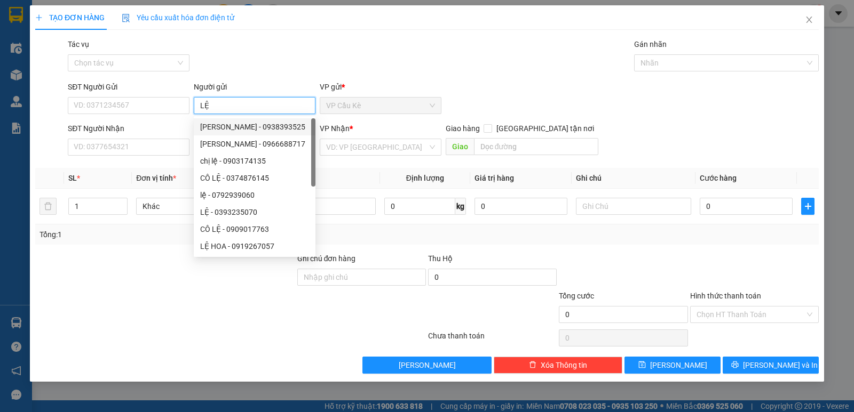
type input "LỆ"
click at [166, 131] on div "SĐT Người Nhận" at bounding box center [129, 129] width 122 height 12
click at [166, 139] on input "SĐT Người Nhận" at bounding box center [129, 147] width 122 height 17
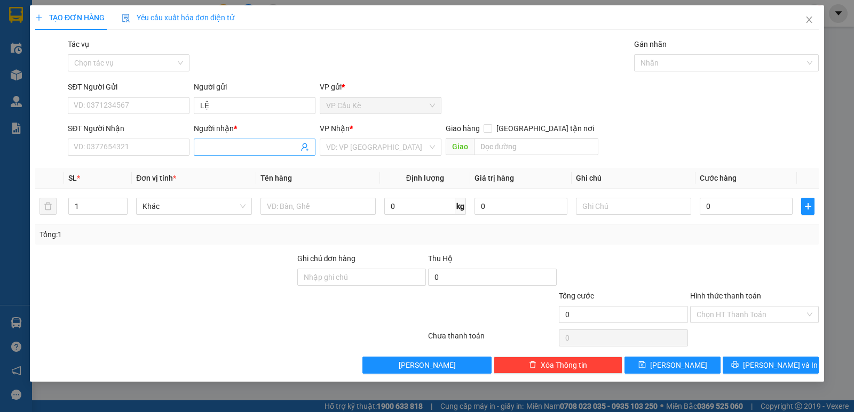
click at [210, 151] on input "Người nhận *" at bounding box center [249, 147] width 98 height 12
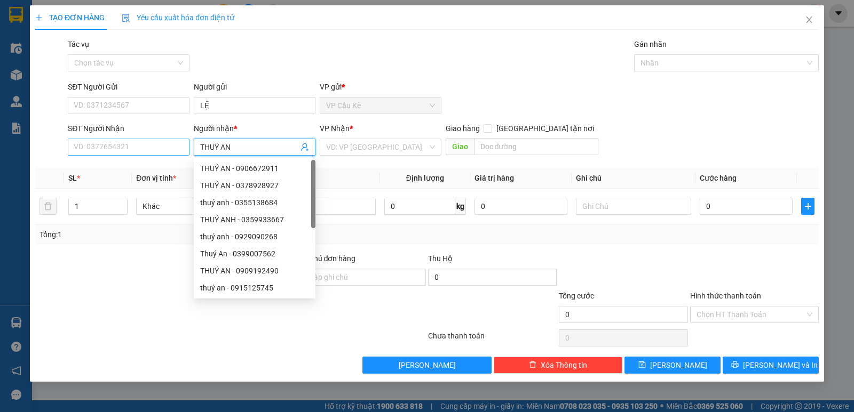
type input "THUÝ AN"
click at [182, 150] on input "SĐT Người Nhận" at bounding box center [129, 147] width 122 height 17
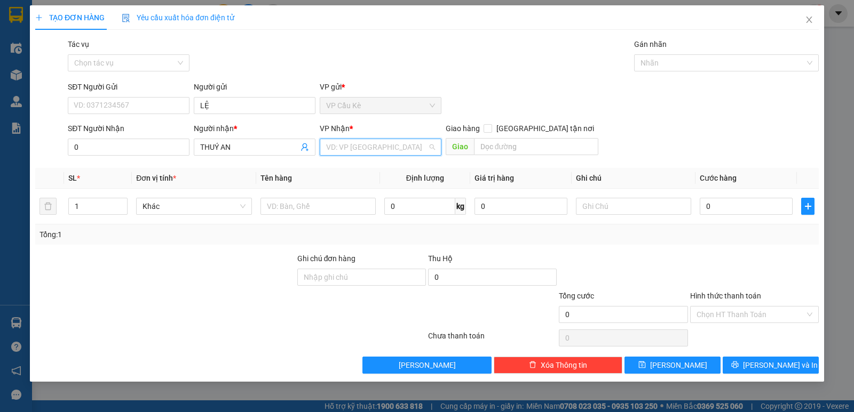
drag, startPoint x: 394, startPoint y: 149, endPoint x: 395, endPoint y: 166, distance: 17.1
click at [394, 151] on input "search" at bounding box center [376, 147] width 101 height 16
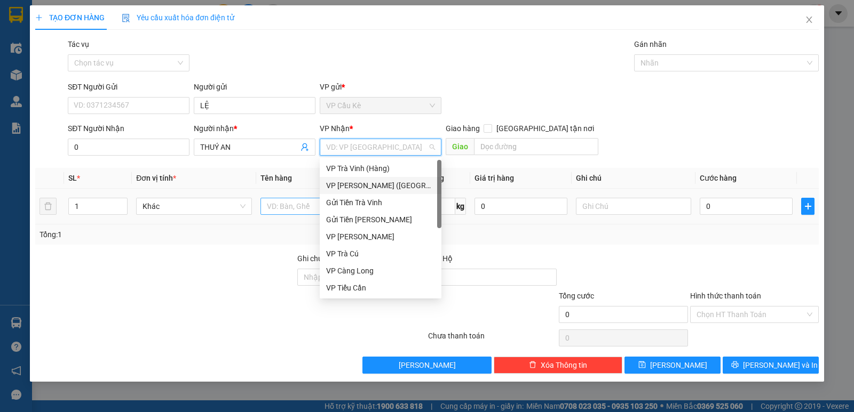
drag, startPoint x: 387, startPoint y: 184, endPoint x: 309, endPoint y: 208, distance: 82.0
click at [385, 184] on div "VP [PERSON_NAME] ([GEOGRAPHIC_DATA])" at bounding box center [380, 186] width 109 height 12
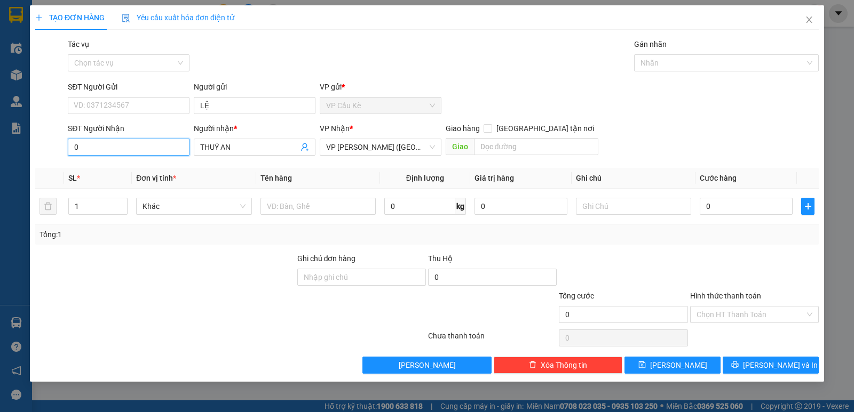
click at [136, 148] on input "0" at bounding box center [129, 147] width 122 height 17
type input "0909192490"
click at [165, 168] on div "0909192490 - THUÝ AN" at bounding box center [128, 169] width 109 height 12
checkbox input "true"
type input "BÌNH THẠNH"
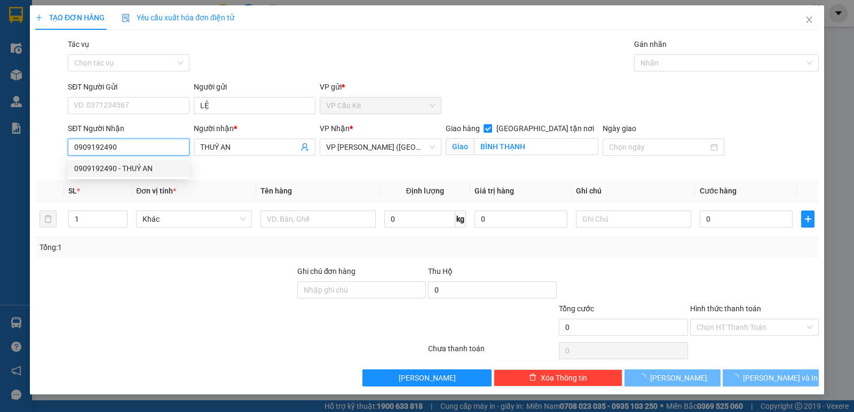
type input "110.000"
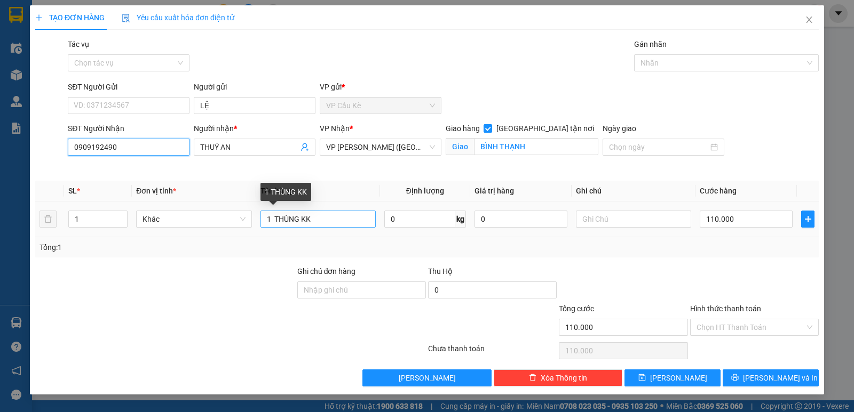
type input "0909192490"
click at [338, 227] on input "1 THÙNG KK" at bounding box center [317, 219] width 115 height 17
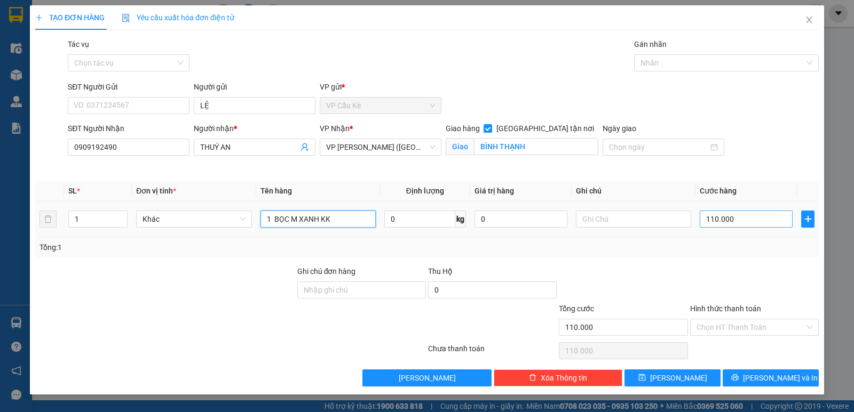
type input "1 BỌC M XANH KK"
click at [748, 221] on input "110.000" at bounding box center [745, 219] width 93 height 17
type input "0"
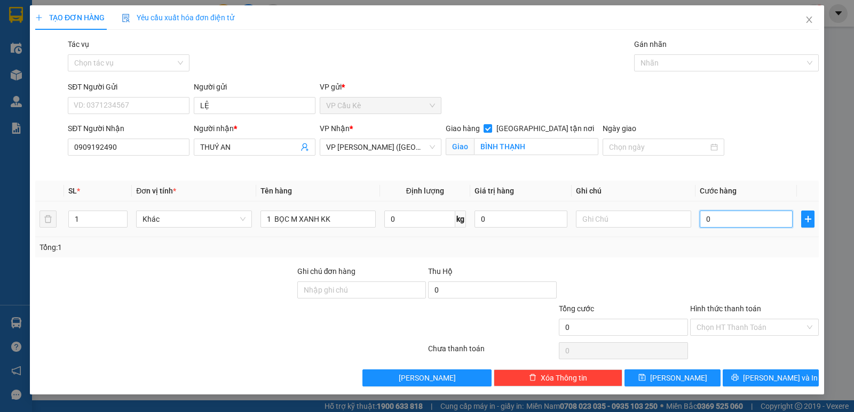
type input "4"
type input "040"
type input "40"
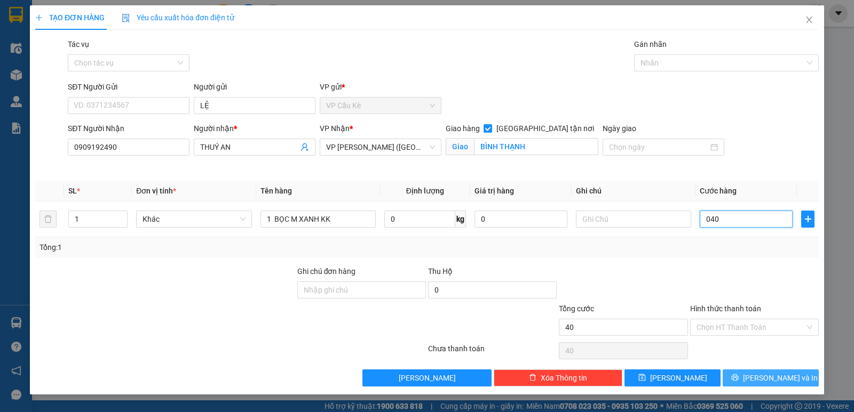
type input "040"
type input "40.000"
drag, startPoint x: 779, startPoint y: 381, endPoint x: 745, endPoint y: 379, distance: 34.2
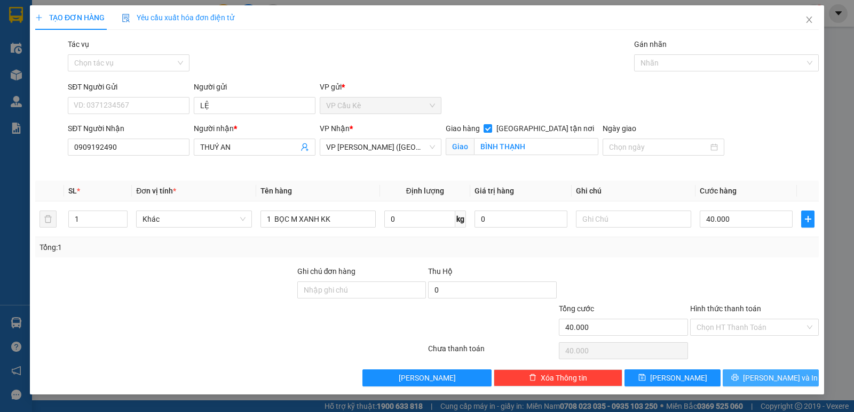
click at [778, 381] on span "[PERSON_NAME] và In" at bounding box center [780, 378] width 75 height 12
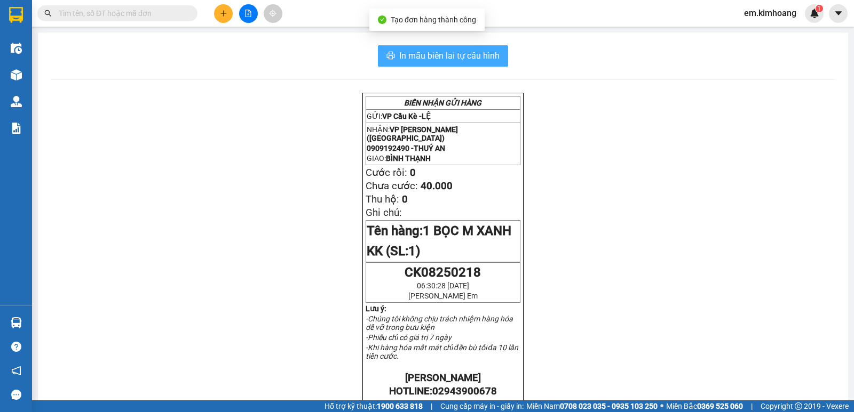
click at [430, 52] on span "In mẫu biên lai tự cấu hình" at bounding box center [449, 55] width 100 height 13
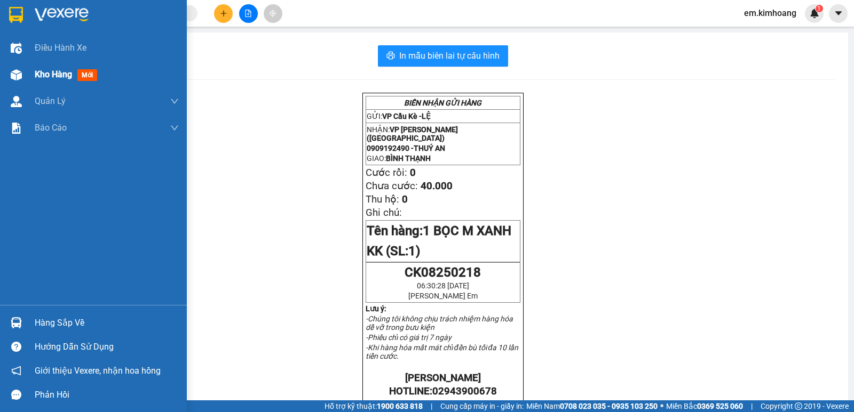
click at [43, 75] on span "Kho hàng" at bounding box center [53, 74] width 37 height 10
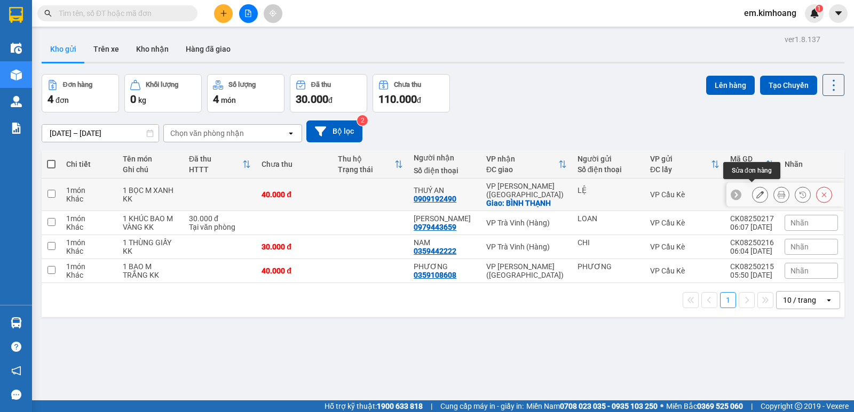
click at [756, 191] on icon at bounding box center [759, 194] width 7 height 7
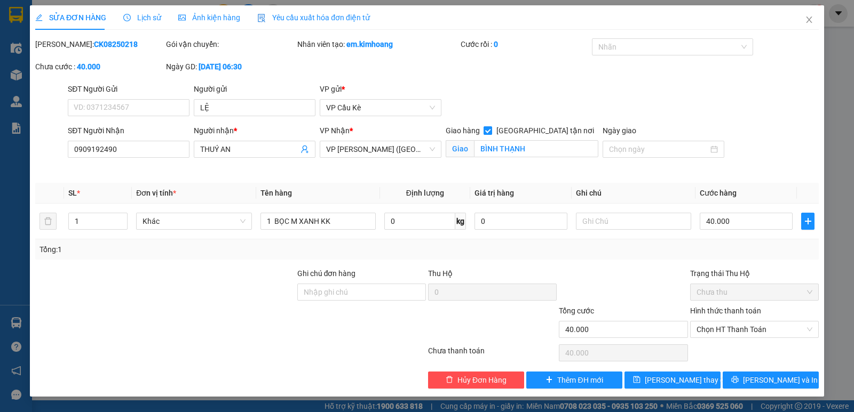
click at [491, 130] on input "[GEOGRAPHIC_DATA] tận nơi" at bounding box center [486, 129] width 7 height 7
checkbox input "false"
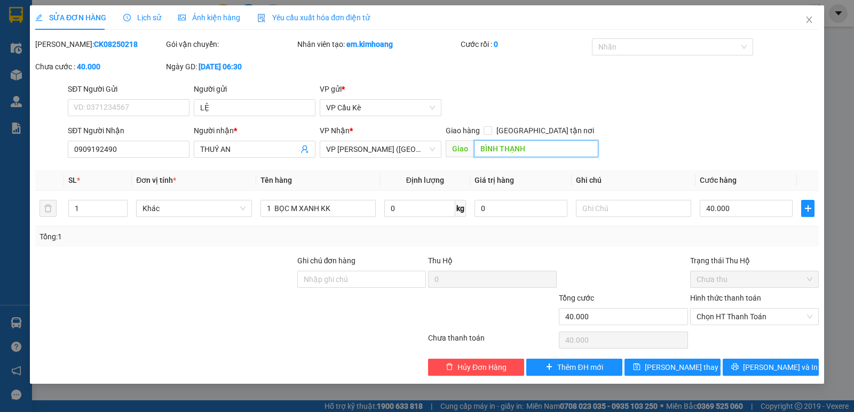
click at [536, 151] on input "BÌNH THẠNH" at bounding box center [536, 148] width 125 height 17
click at [738, 364] on icon "printer" at bounding box center [734, 367] width 7 height 7
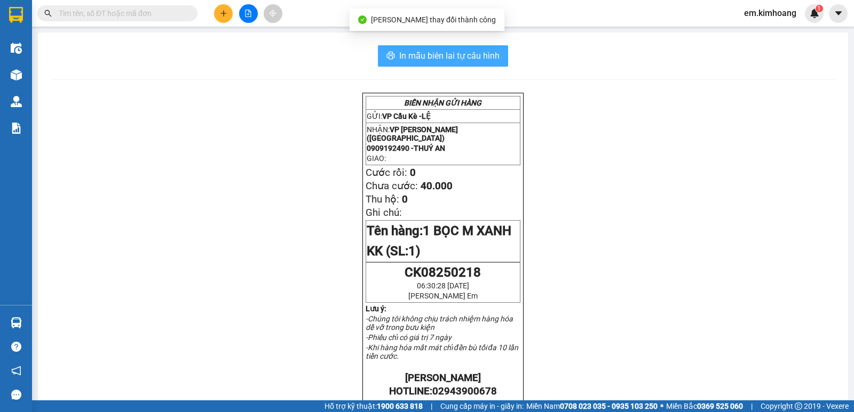
click at [485, 45] on button "In mẫu biên lai tự cấu hình" at bounding box center [443, 55] width 130 height 21
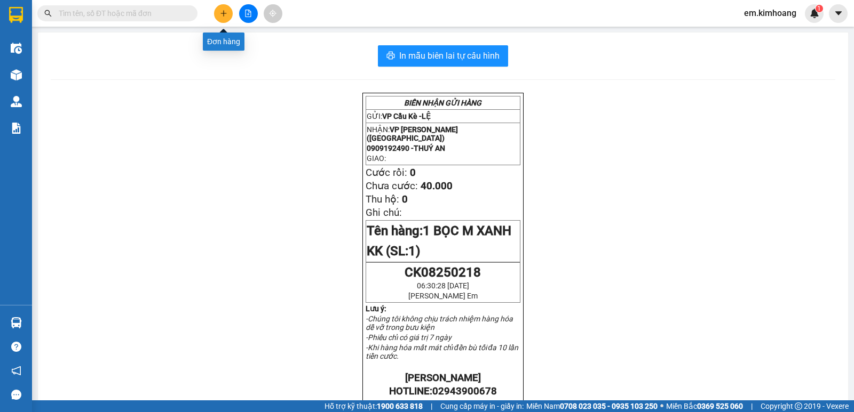
click at [225, 11] on icon "plus" at bounding box center [223, 13] width 7 height 7
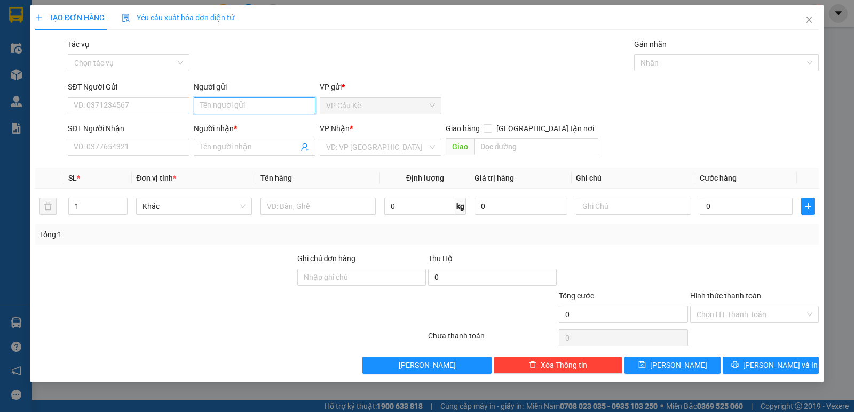
click at [262, 107] on input "Người gửi" at bounding box center [255, 105] width 122 height 17
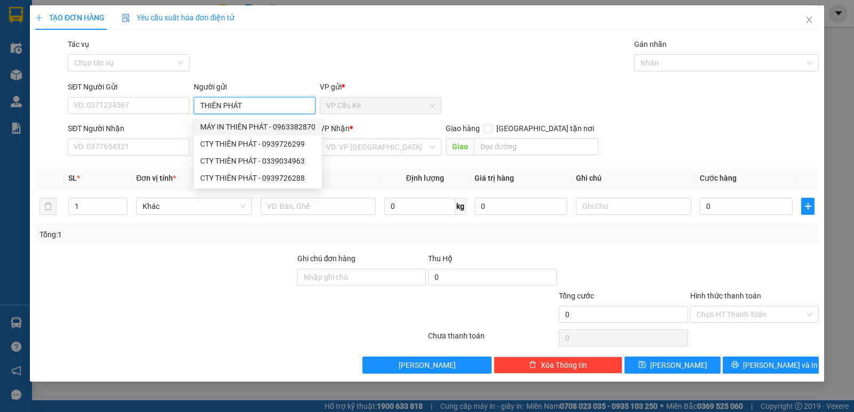
type input "THIÊN PHÁT"
click at [129, 126] on div "SĐT Người Nhận" at bounding box center [129, 129] width 122 height 12
click at [129, 139] on input "SĐT Người Nhận" at bounding box center [129, 147] width 122 height 17
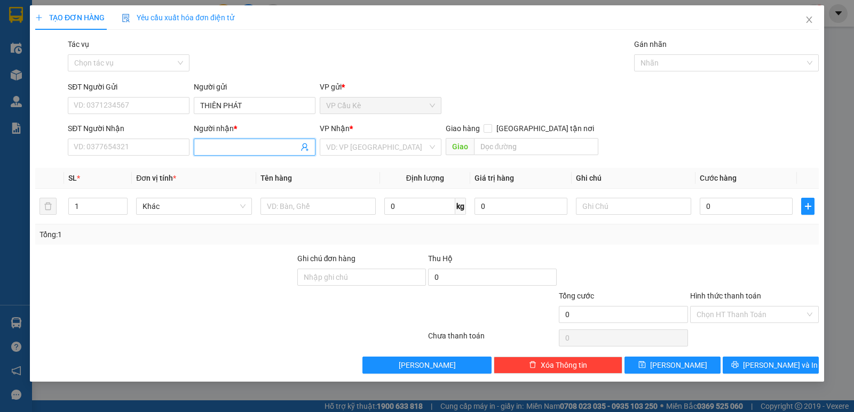
click at [210, 149] on input "Người nhận *" at bounding box center [249, 147] width 98 height 12
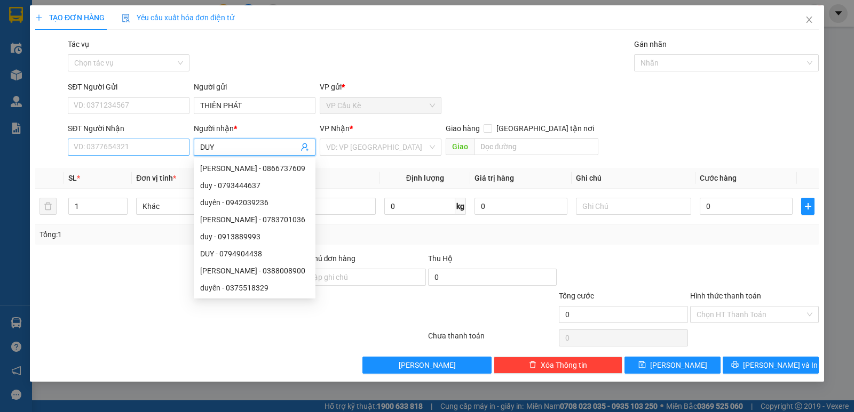
type input "DUY"
click at [140, 151] on input "SĐT Người Nhận" at bounding box center [129, 147] width 122 height 17
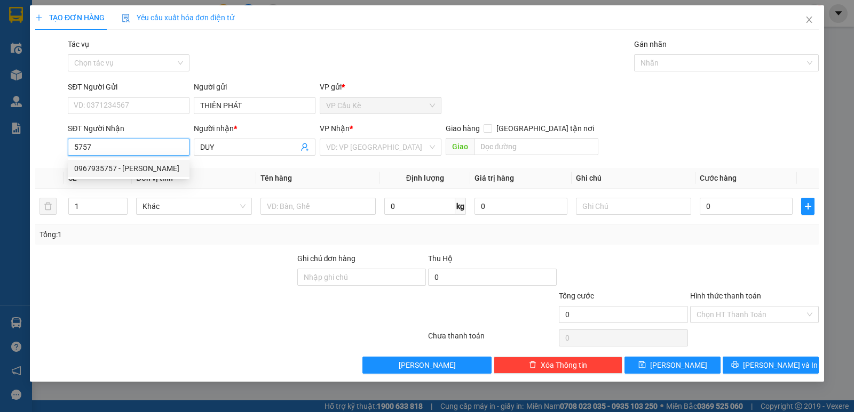
click at [166, 168] on div "0967935757 - [PERSON_NAME]" at bounding box center [128, 169] width 109 height 12
type input "0967935757"
type input "25.000"
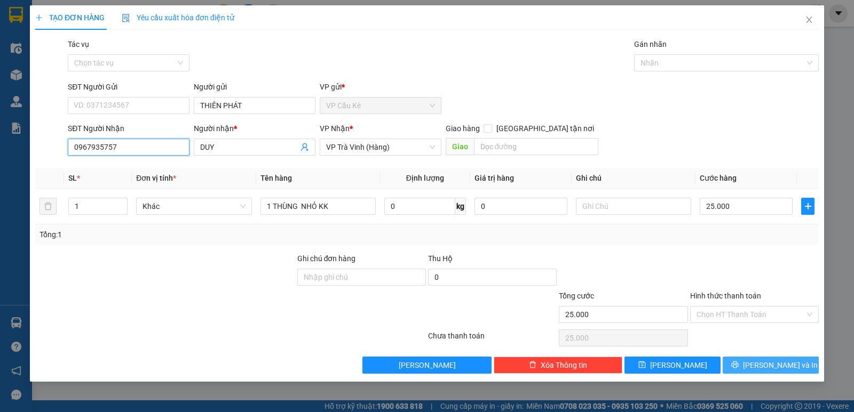
type input "0967935757"
click at [788, 365] on span "[PERSON_NAME] và In" at bounding box center [780, 366] width 75 height 12
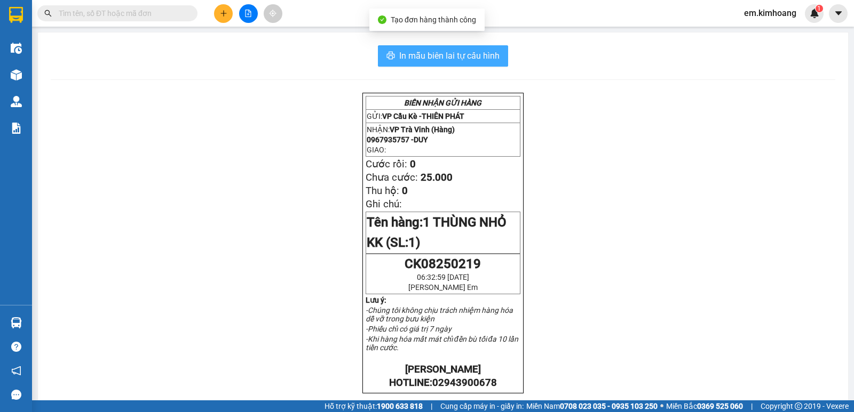
drag, startPoint x: 438, startPoint y: 51, endPoint x: 443, endPoint y: 68, distance: 17.4
click at [438, 51] on span "In mẫu biên lai tự cấu hình" at bounding box center [449, 55] width 100 height 13
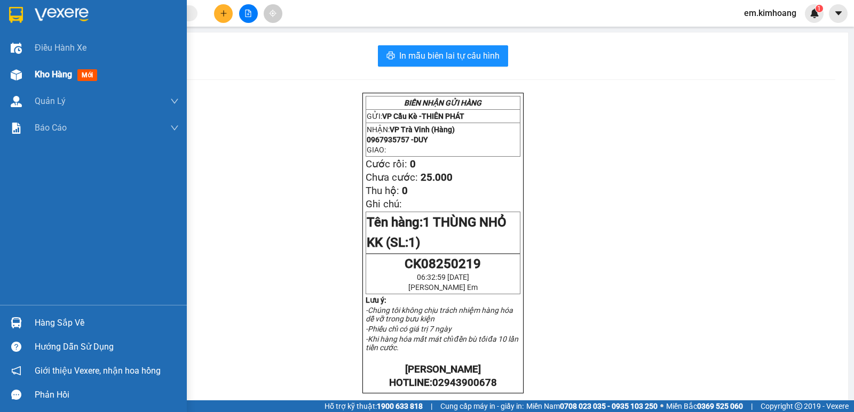
click at [35, 74] on span "Kho hàng" at bounding box center [53, 74] width 37 height 10
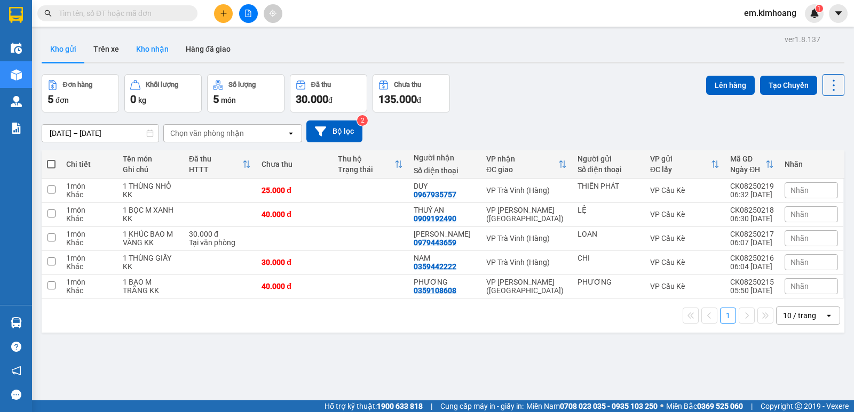
drag, startPoint x: 149, startPoint y: 48, endPoint x: 180, endPoint y: 90, distance: 51.5
click at [149, 49] on button "Kho nhận" at bounding box center [152, 49] width 50 height 26
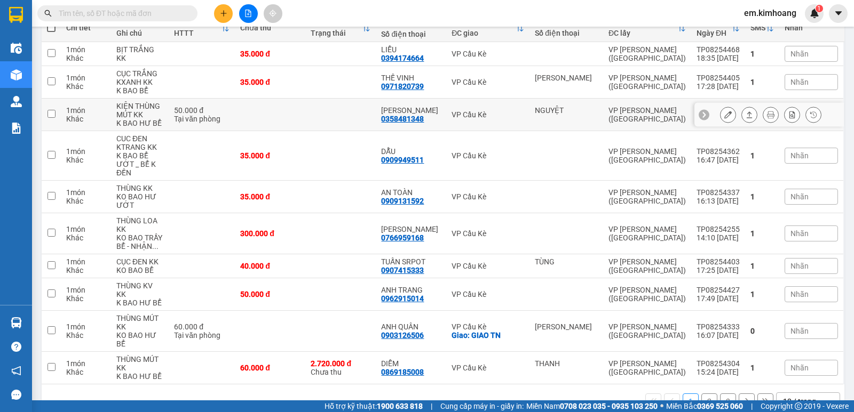
scroll to position [139, 0]
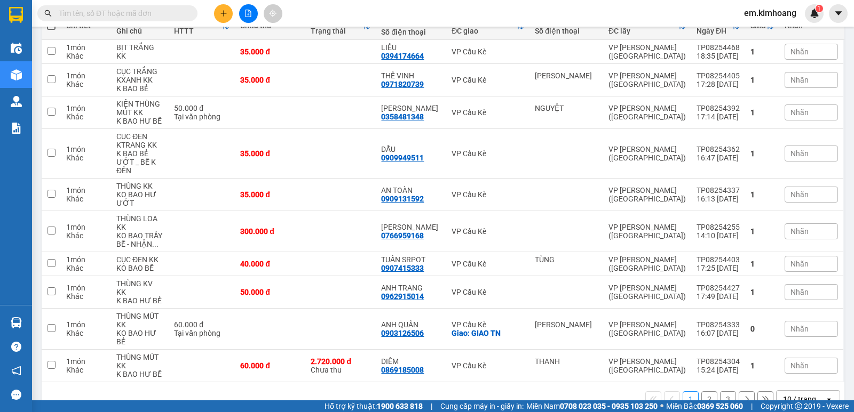
click at [787, 394] on div "10 / trang" at bounding box center [799, 399] width 33 height 11
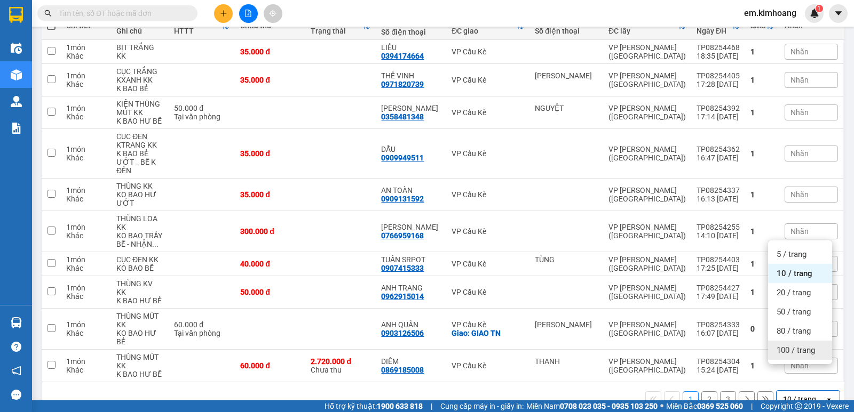
click at [787, 347] on span "100 / trang" at bounding box center [795, 350] width 38 height 11
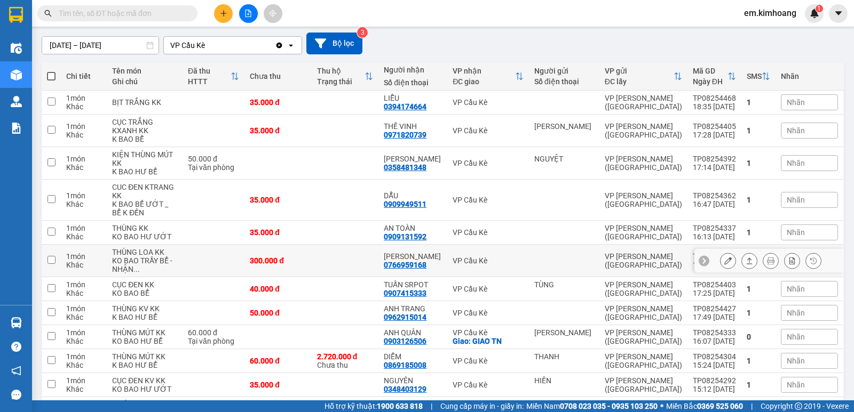
scroll to position [0, 0]
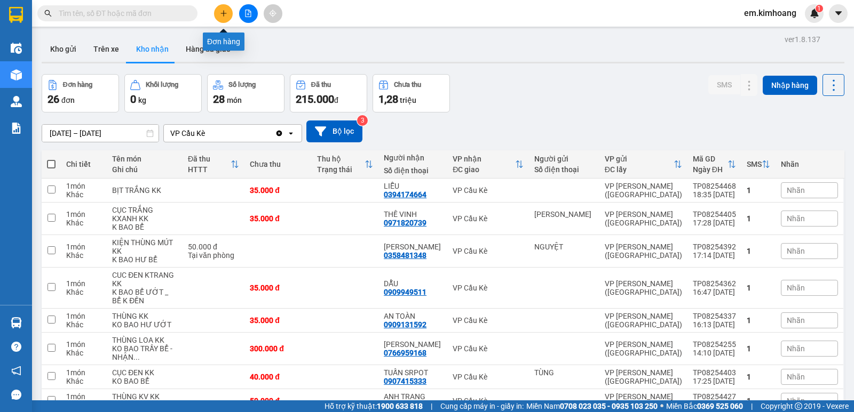
click at [224, 18] on button at bounding box center [223, 13] width 19 height 19
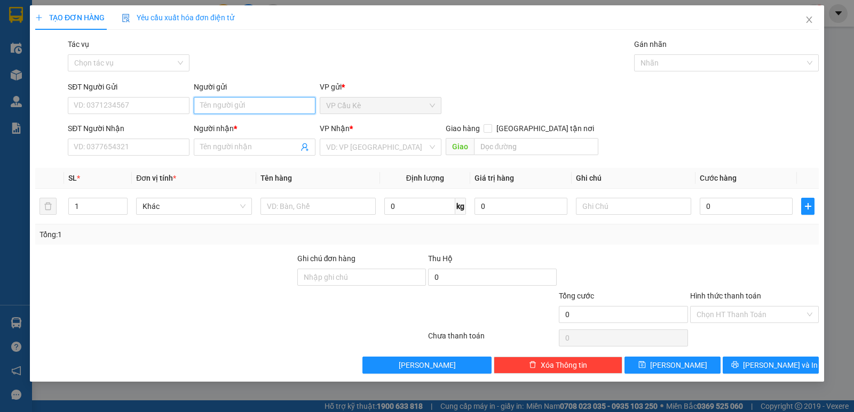
click at [243, 103] on input "Người gửi" at bounding box center [255, 105] width 122 height 17
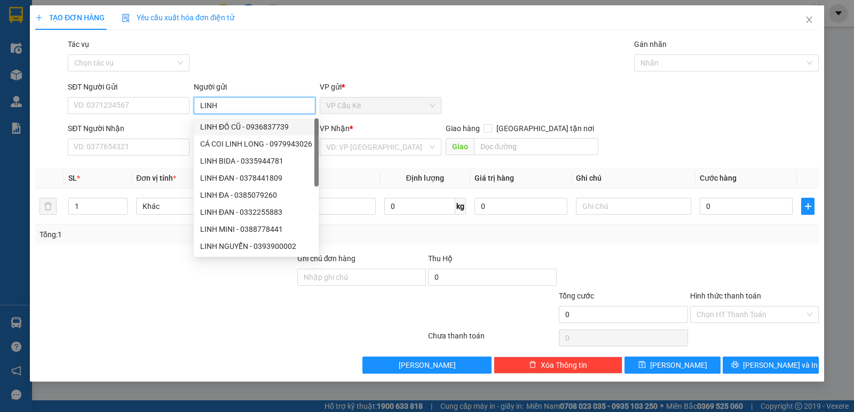
type input "LINH"
click at [192, 124] on div "Người nhận * Tên người nhận" at bounding box center [255, 141] width 126 height 37
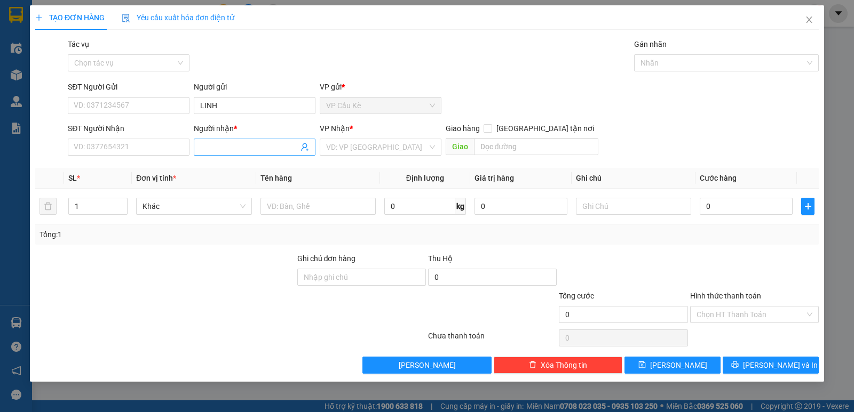
click at [215, 150] on input "Người nhận *" at bounding box center [249, 147] width 98 height 12
type input "[PERSON_NAME]"
click at [369, 144] on input "search" at bounding box center [376, 147] width 101 height 16
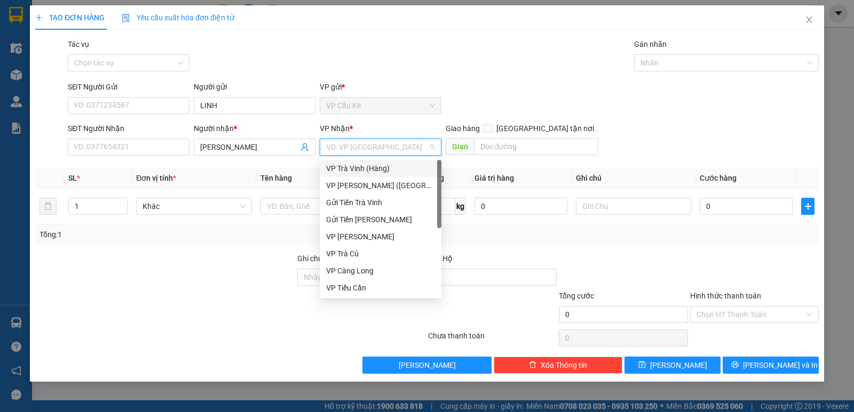
click at [357, 166] on div "VP Trà Vinh (Hàng)" at bounding box center [380, 169] width 109 height 12
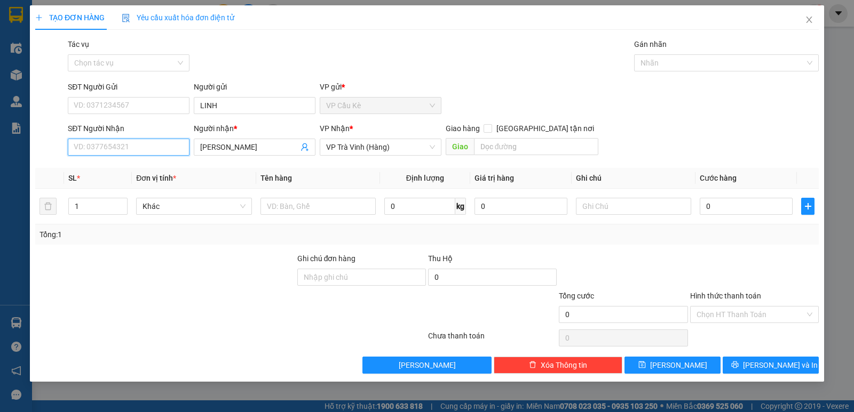
click at [158, 146] on input "SĐT Người Nhận" at bounding box center [129, 147] width 122 height 17
click at [180, 172] on div "0964987157 - [PERSON_NAME]" at bounding box center [128, 169] width 109 height 12
type input "0964987157"
type input "[PERSON_NAME]"
type input "1"
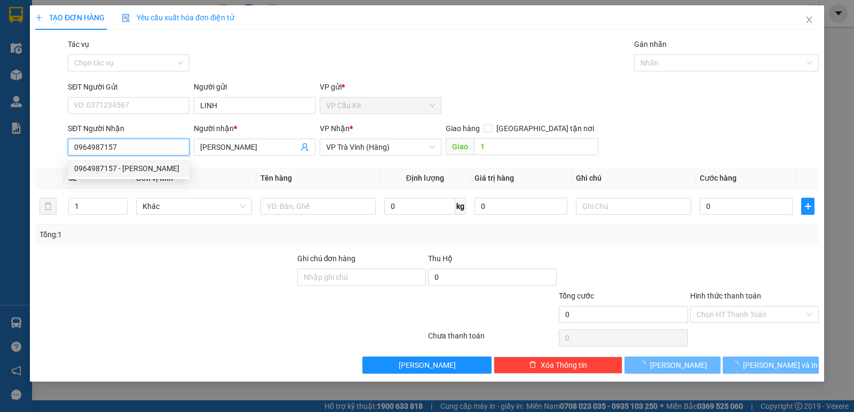
type input "30.000"
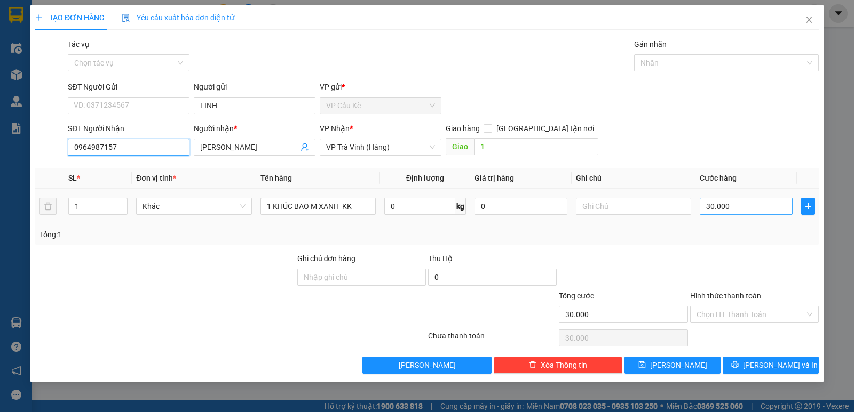
type input "0964987157"
click at [744, 204] on input "30.000" at bounding box center [745, 206] width 93 height 17
type input "0"
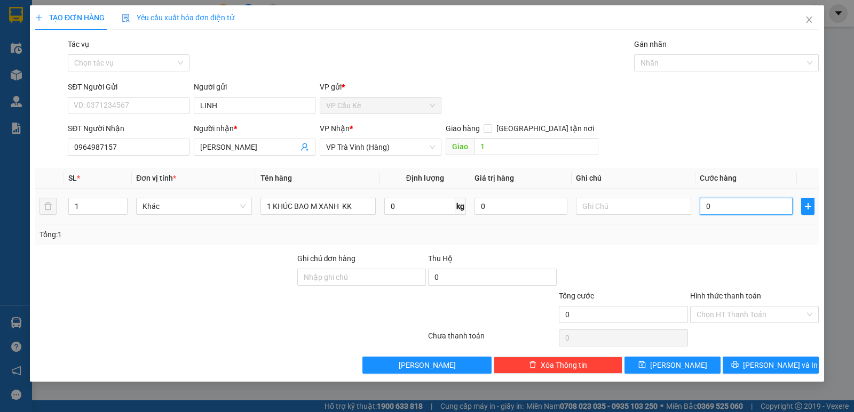
type input "3"
type input "03"
type input "35"
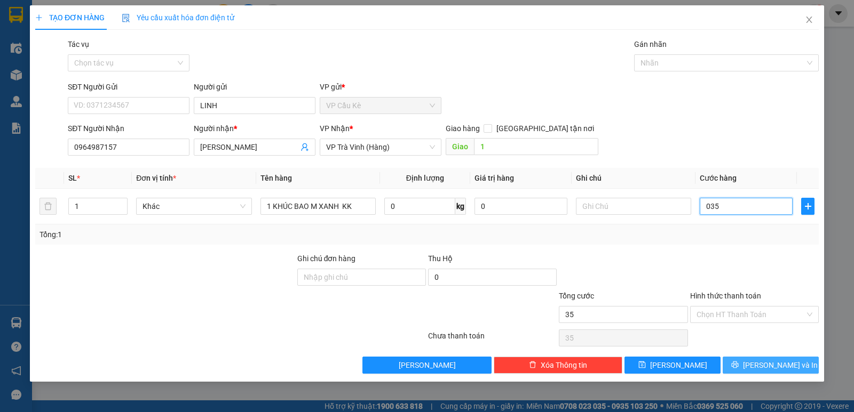
type input "035"
type input "35.000"
click at [783, 363] on span "[PERSON_NAME] và In" at bounding box center [780, 366] width 75 height 12
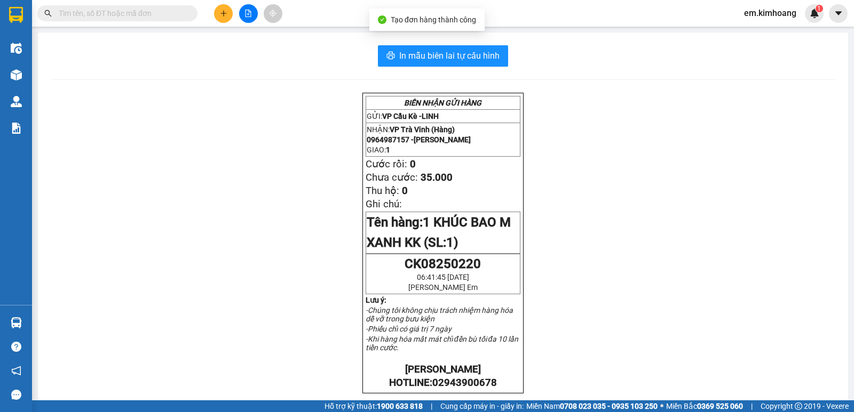
click at [442, 45] on div "In mẫu biên lai tự cấu hình BIÊN NHẬN GỬI HÀNG GỬI: VP Cầu Kè - LINH NHẬN: VP […" at bounding box center [443, 362] width 810 height 659
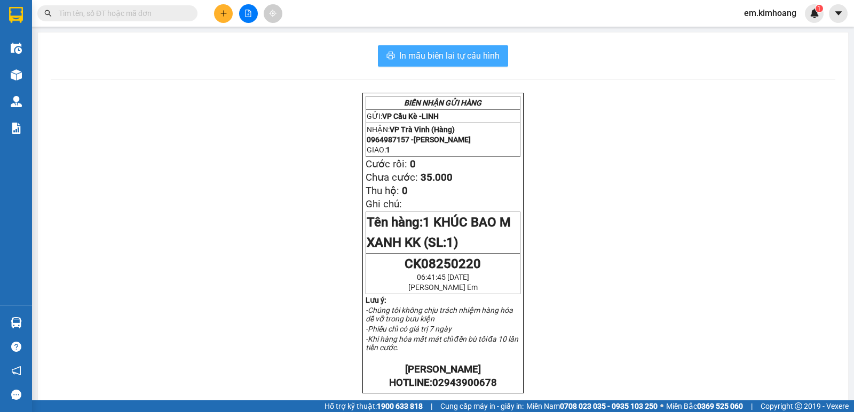
click at [451, 54] on span "In mẫu biên lai tự cấu hình" at bounding box center [449, 55] width 100 height 13
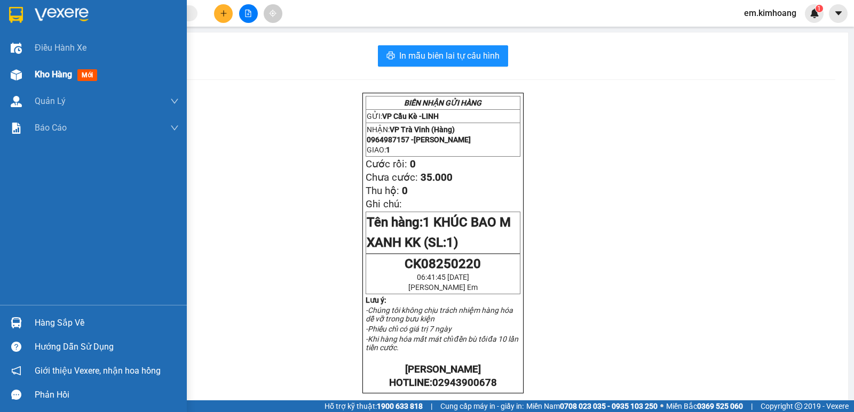
click at [50, 74] on span "Kho hàng" at bounding box center [53, 74] width 37 height 10
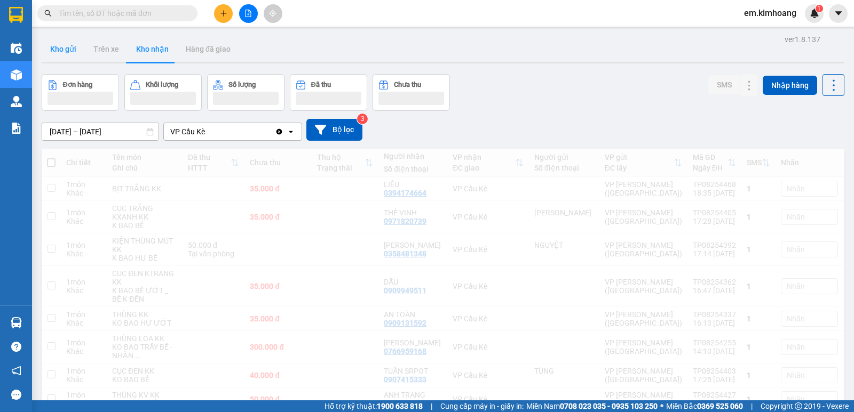
click at [61, 52] on button "Kho gửi" at bounding box center [63, 49] width 43 height 26
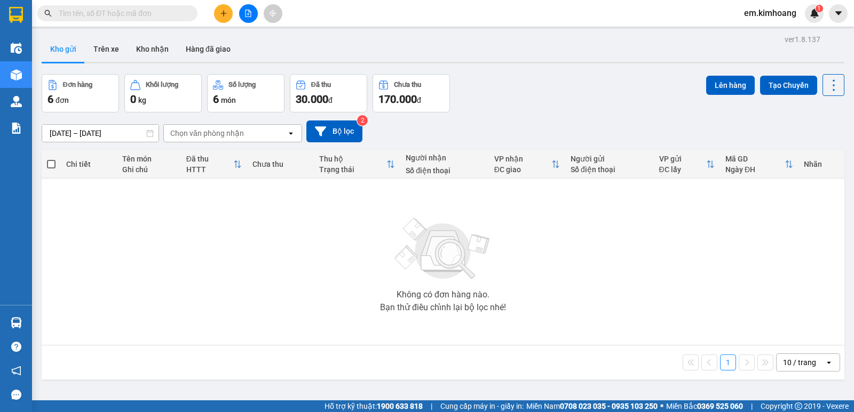
click at [62, 49] on button "Kho gửi" at bounding box center [63, 49] width 43 height 26
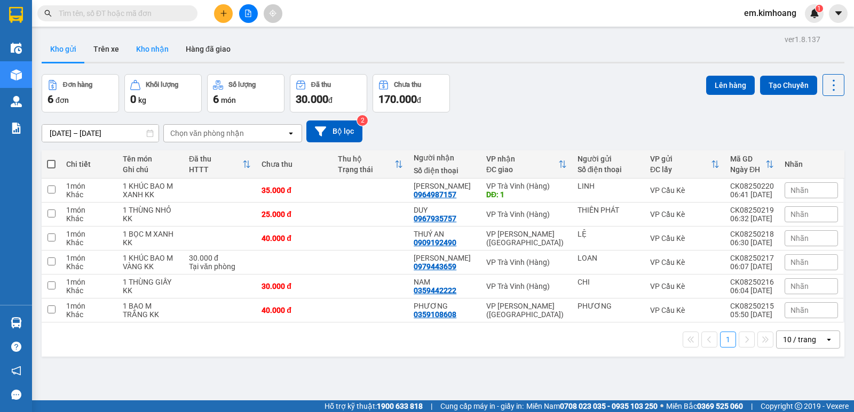
click at [147, 42] on button "Kho nhận" at bounding box center [152, 49] width 50 height 26
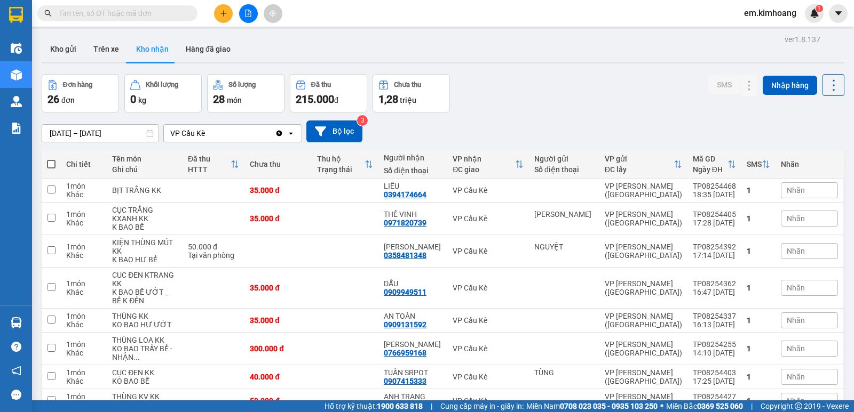
click at [165, 43] on button "Kho nhận" at bounding box center [152, 49] width 50 height 26
click at [59, 47] on button "Kho gửi" at bounding box center [63, 49] width 43 height 26
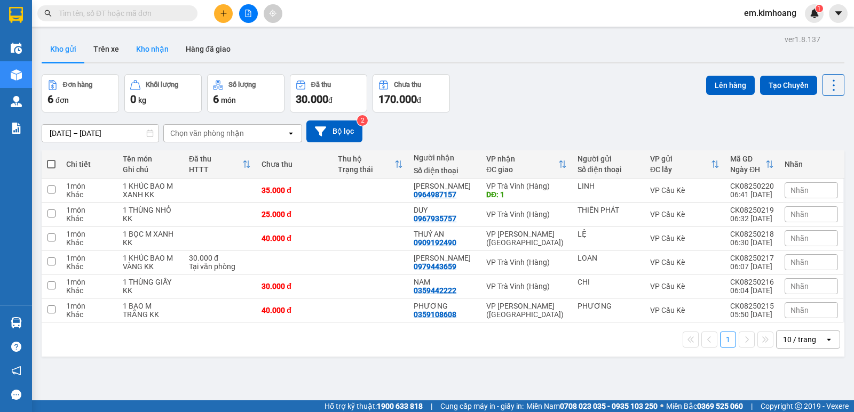
click at [160, 48] on button "Kho nhận" at bounding box center [152, 49] width 50 height 26
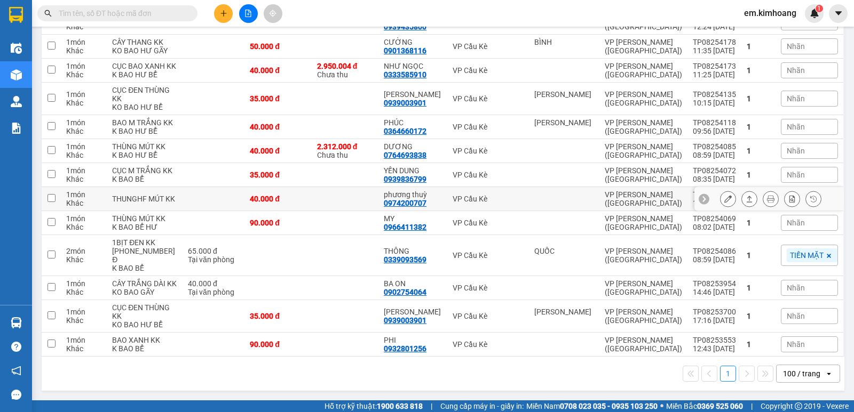
scroll to position [651, 0]
drag, startPoint x: 791, startPoint y: 377, endPoint x: 621, endPoint y: 316, distance: 180.2
click at [790, 371] on div "100 / trang" at bounding box center [801, 374] width 37 height 11
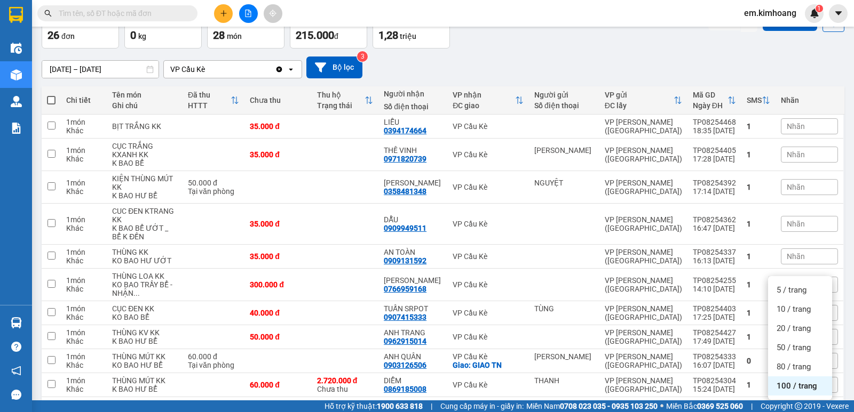
scroll to position [0, 0]
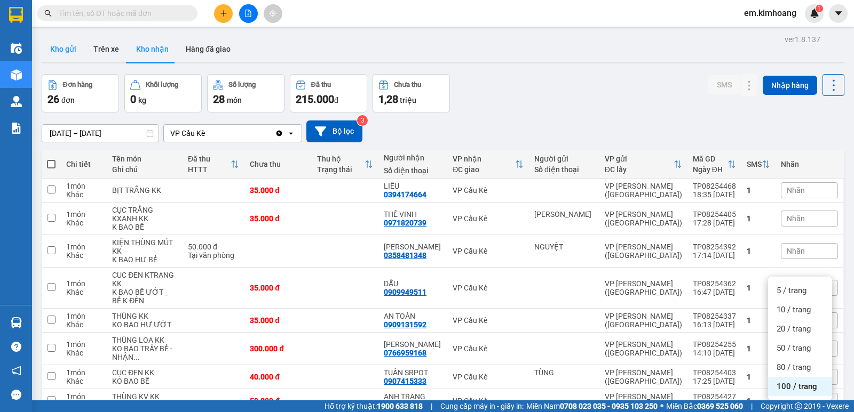
click at [54, 47] on button "Kho gửi" at bounding box center [63, 49] width 43 height 26
